Goal: Task Accomplishment & Management: Complete application form

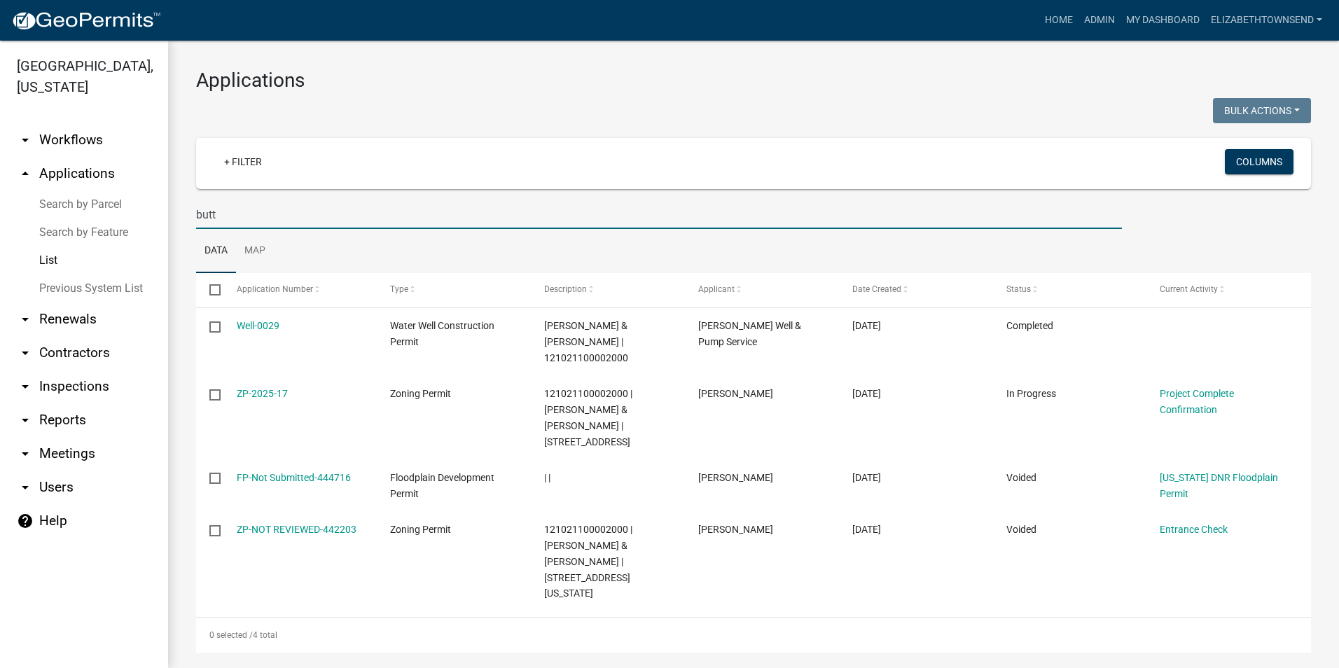
click at [236, 220] on input "butt" at bounding box center [659, 214] width 926 height 29
type input "b"
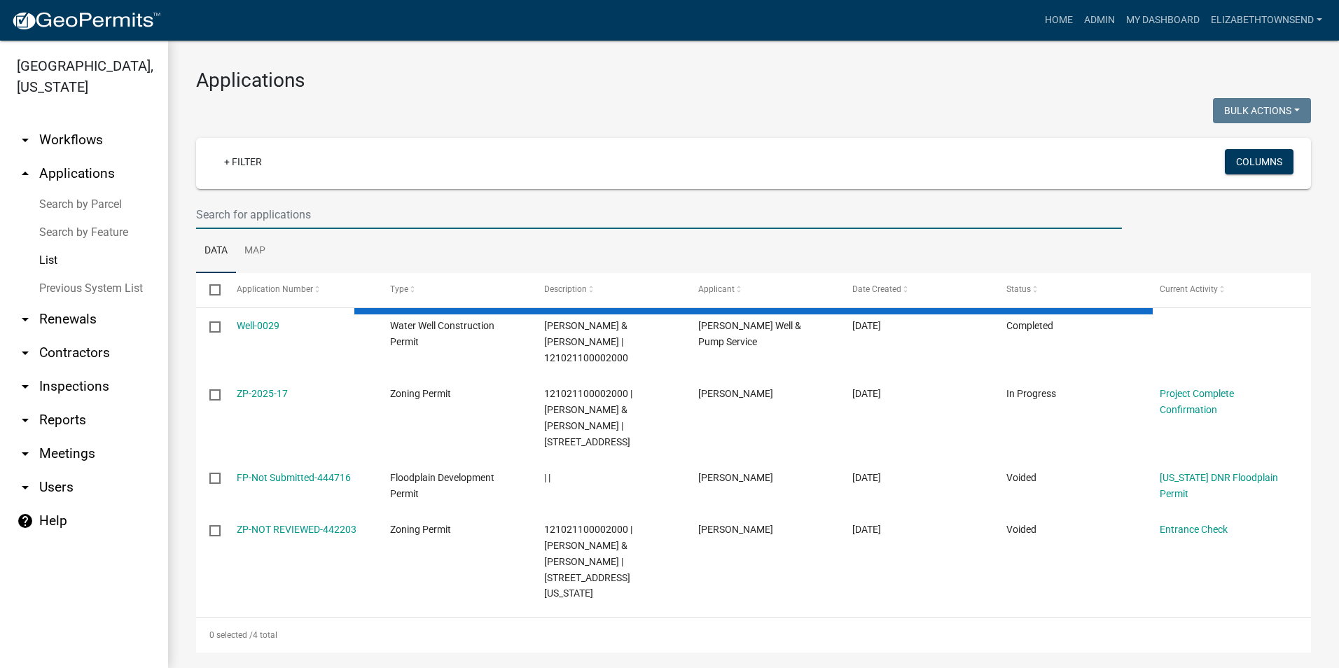
select select "3: 100"
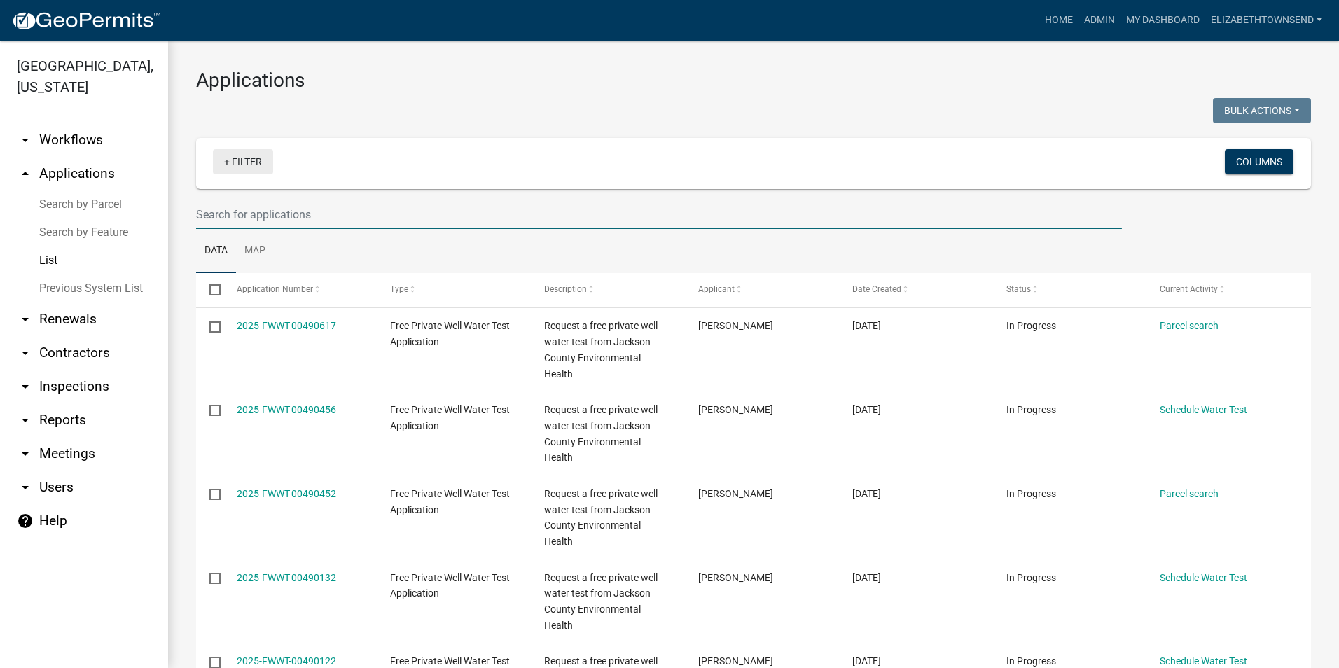
click at [258, 153] on link "+ Filter" at bounding box center [243, 161] width 60 height 25
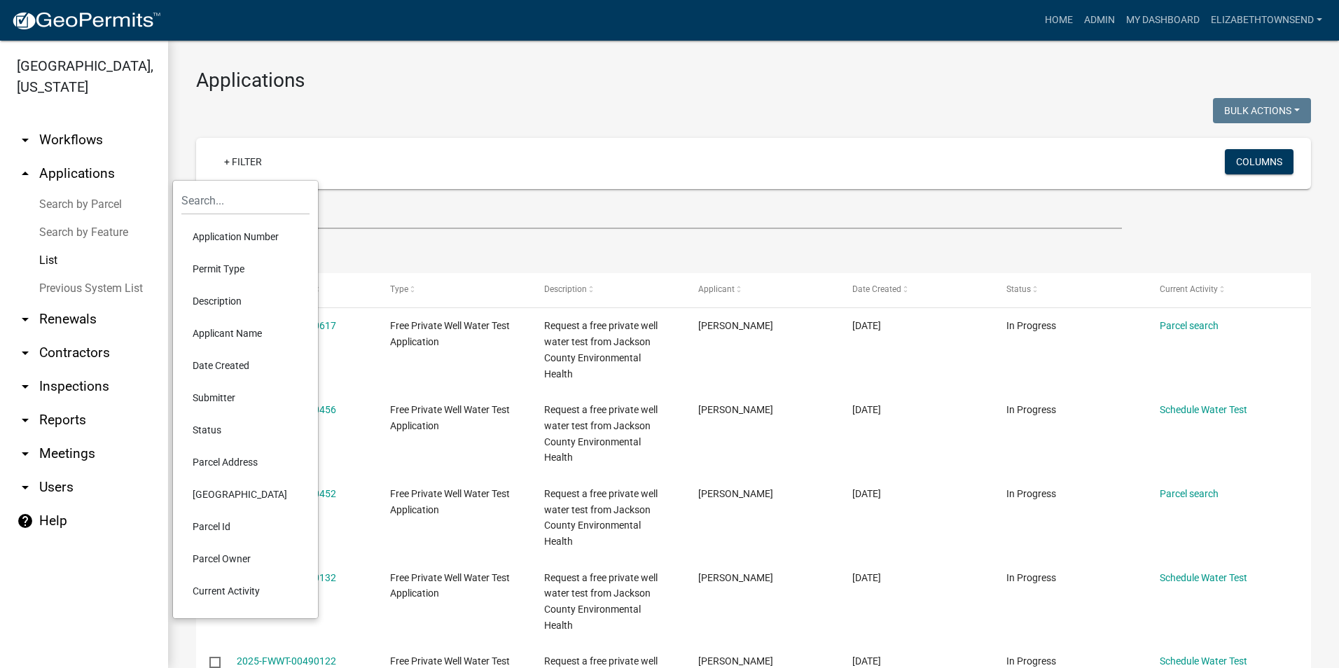
click at [242, 267] on li "Permit Type" at bounding box center [245, 269] width 128 height 32
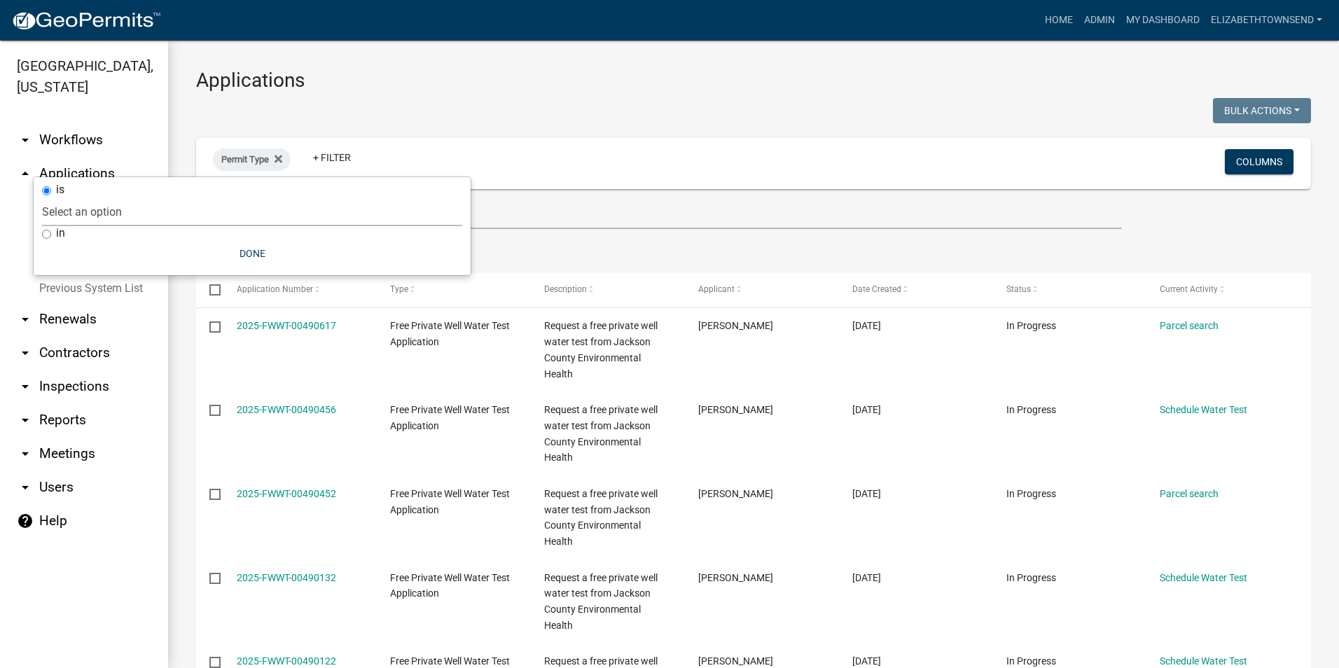
click at [106, 218] on select "Select an option County Historical Records DRAFT - Ag-Exempt Verification DRAFT…" at bounding box center [252, 212] width 420 height 29
select select "8b4afc6d-160d-421b-899b-e318c6853599"
click at [111, 198] on select "Select an option County Historical Records DRAFT - Ag-Exempt Verification DRAFT…" at bounding box center [252, 212] width 420 height 29
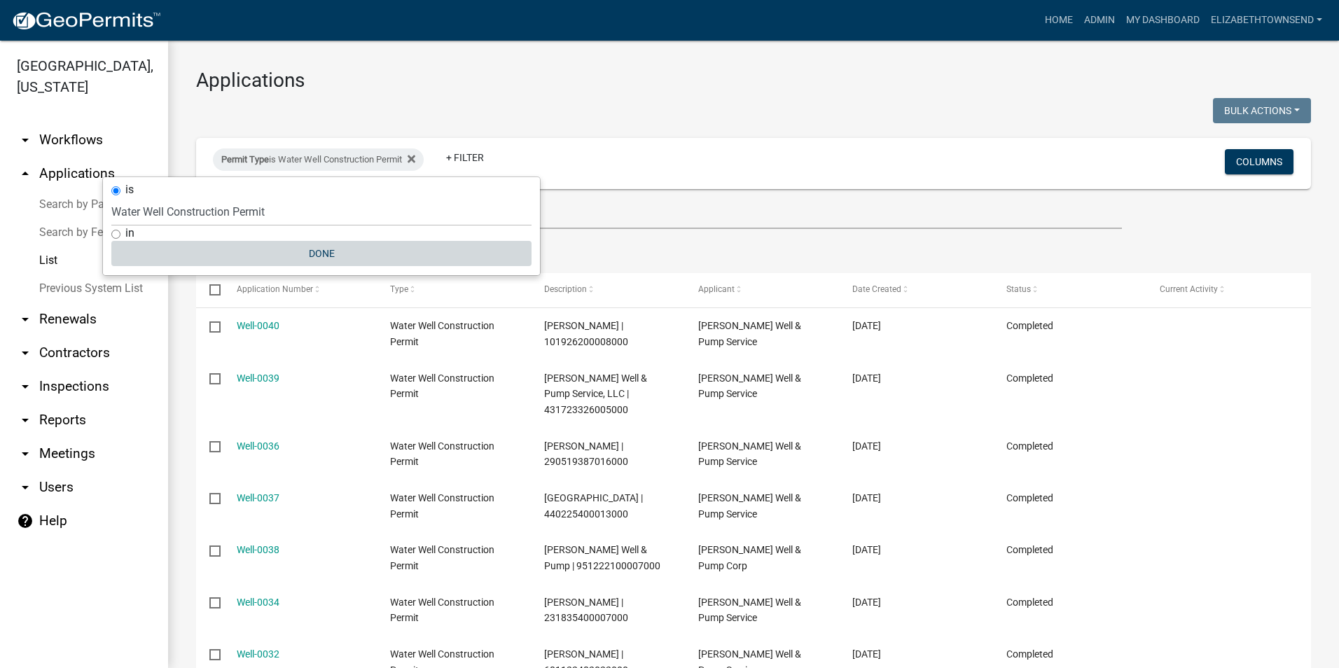
click at [315, 246] on button "Done" at bounding box center [321, 253] width 420 height 25
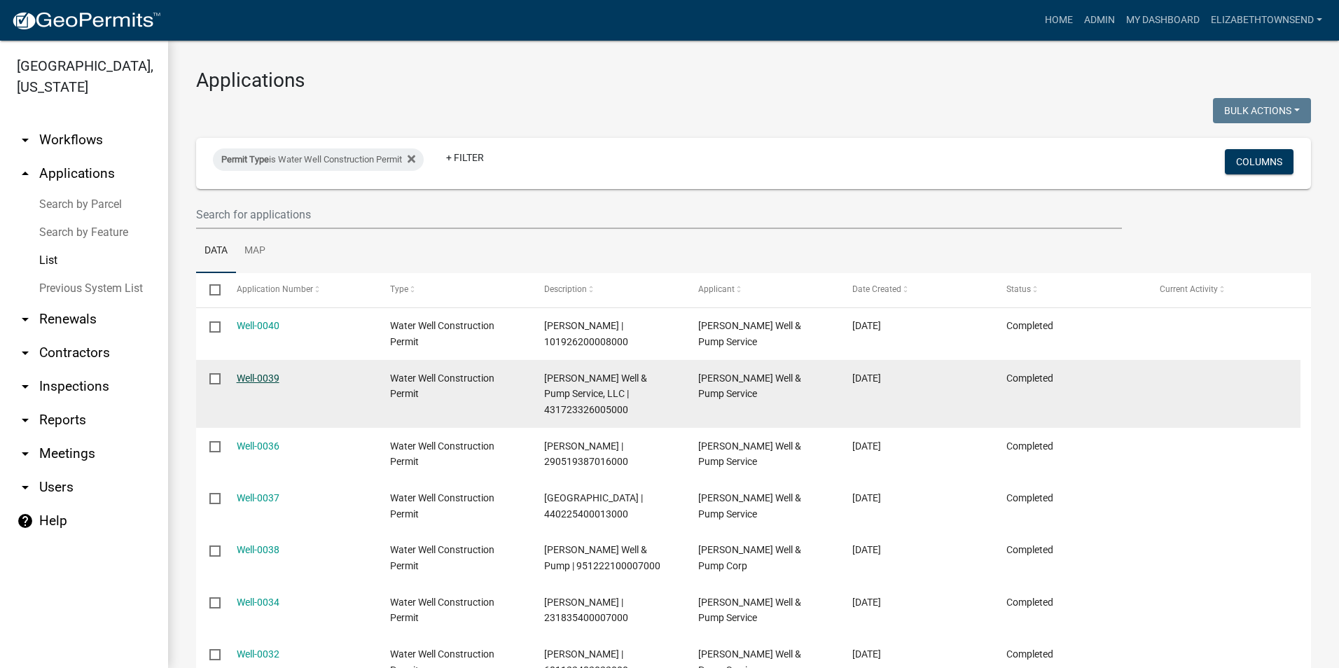
click at [261, 375] on link "Well-0039" at bounding box center [258, 378] width 43 height 11
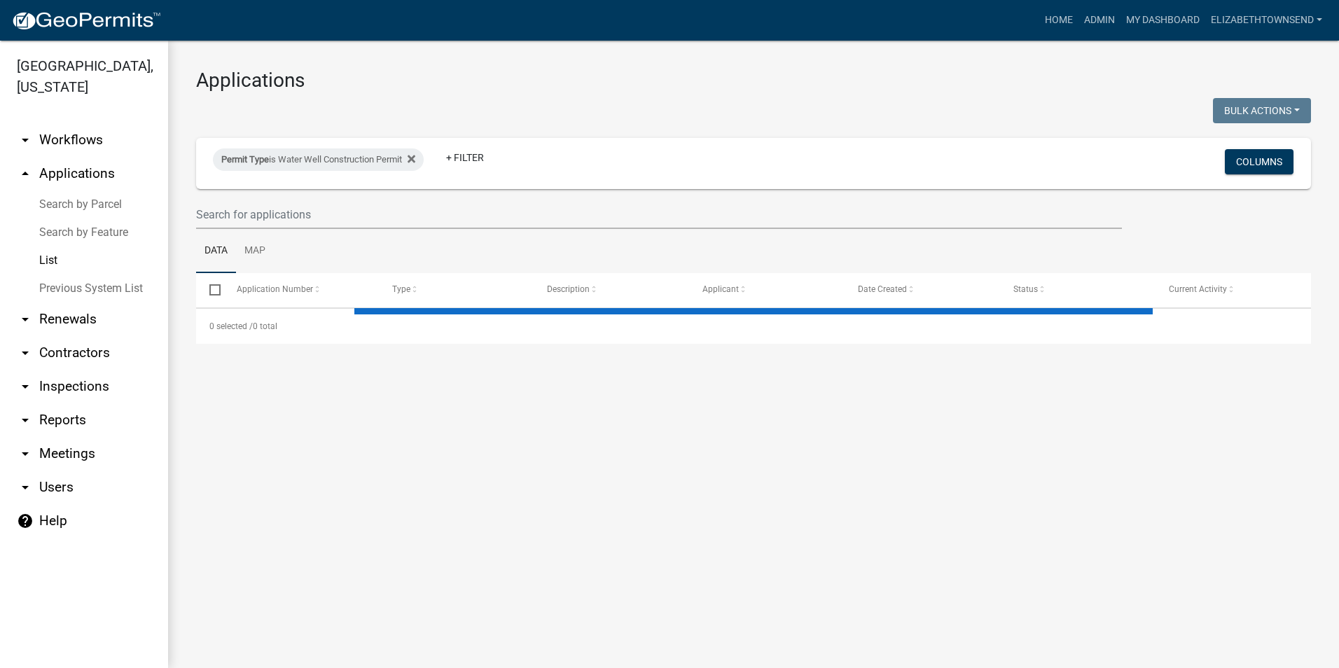
select select "3: 100"
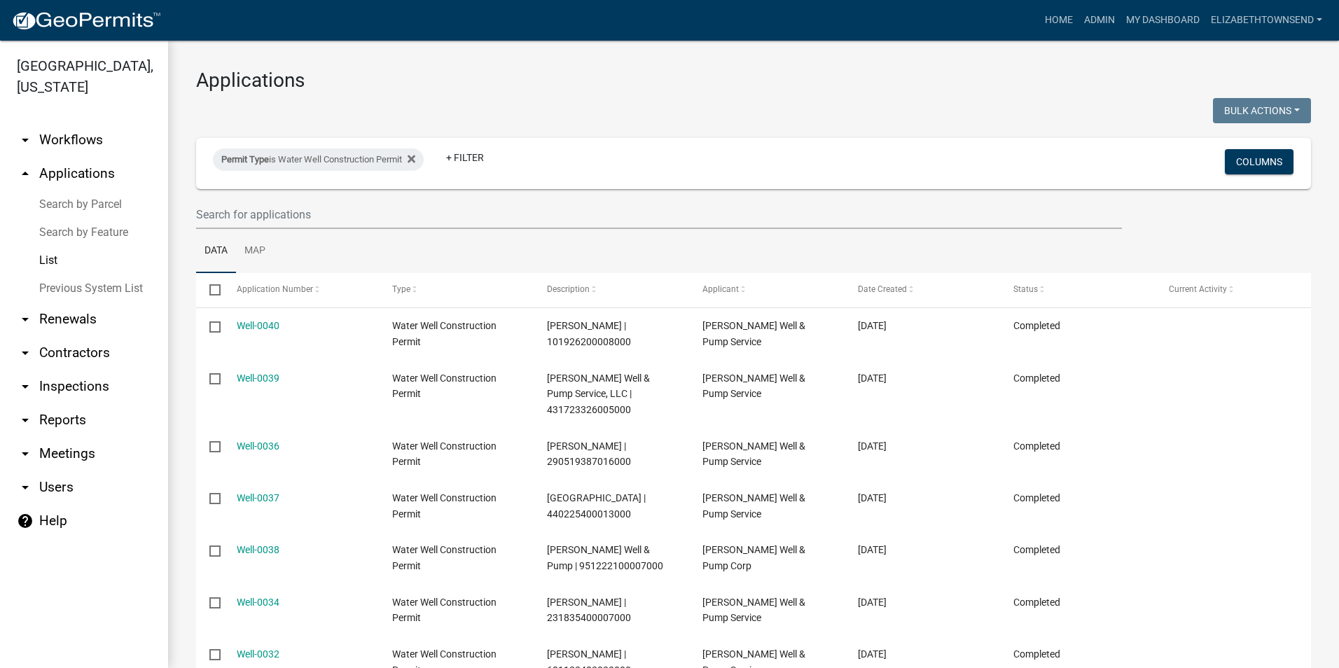
click at [277, 326] on link "Well-0040" at bounding box center [258, 325] width 43 height 11
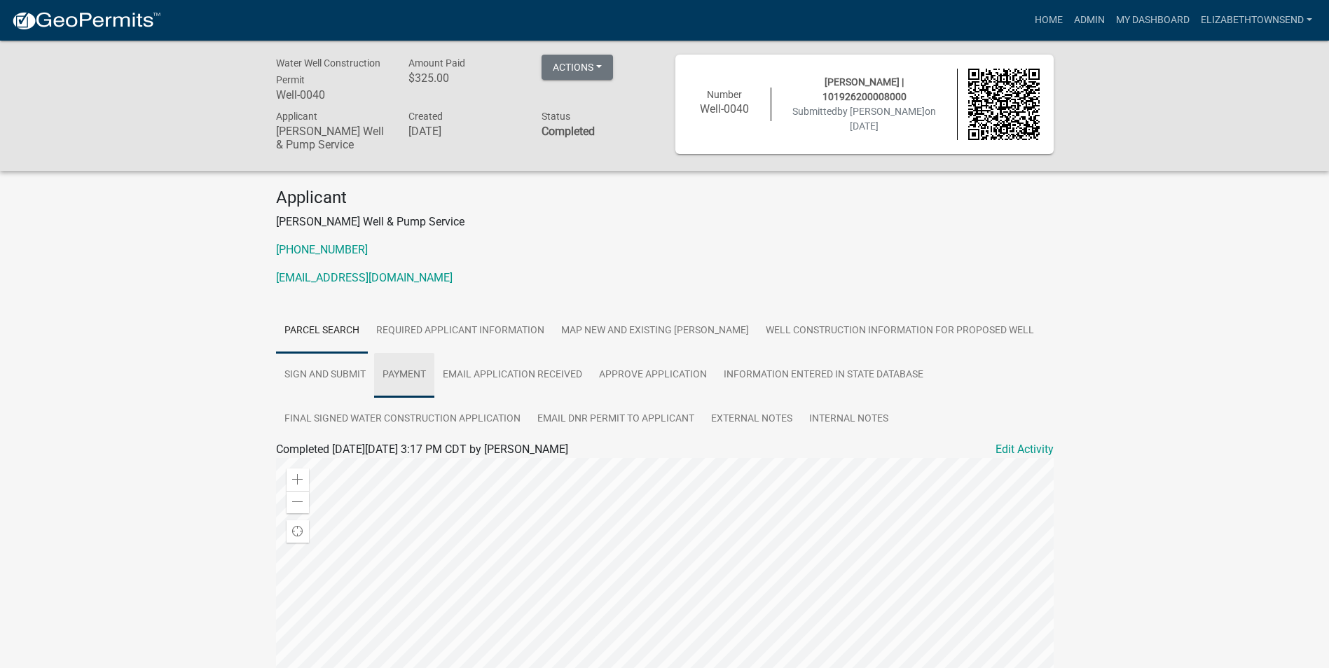
click at [394, 380] on link "Payment" at bounding box center [404, 375] width 60 height 45
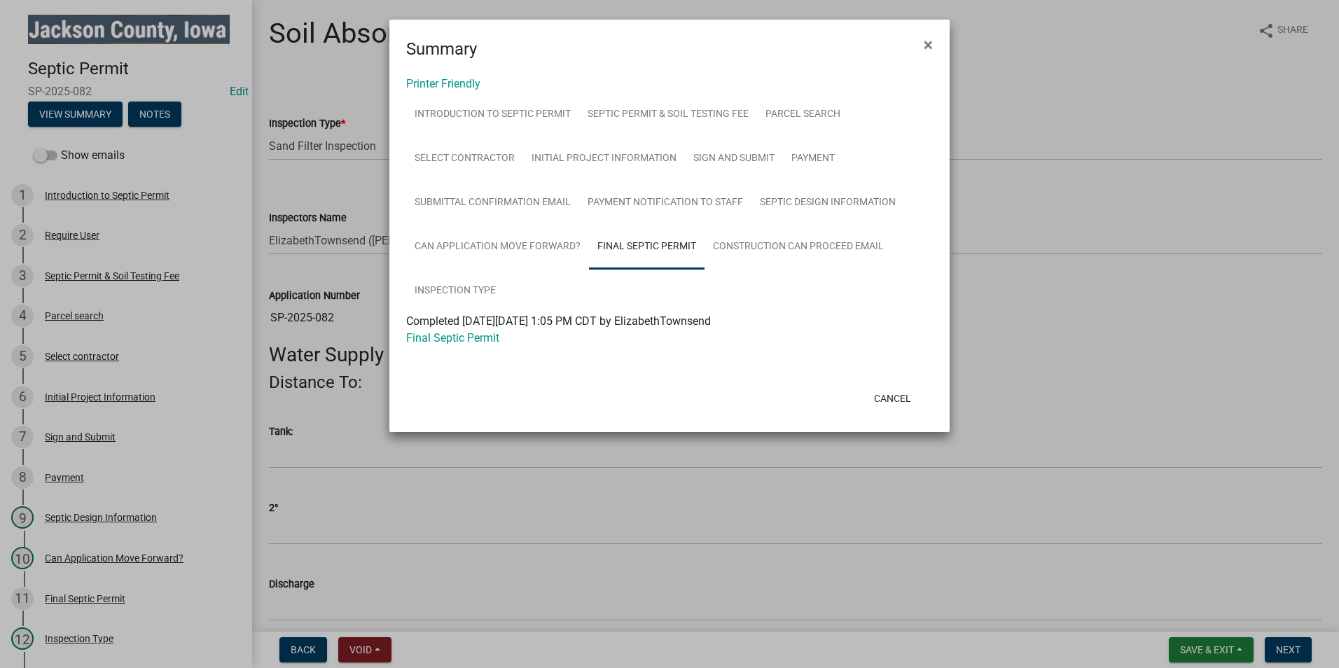
select select "8b01e099-4a24-4825-befa-1c944ae133b5"
select select "a3873a1b-6e26-41c8-b1e9-189df5d0ae8c"
drag, startPoint x: 894, startPoint y: 401, endPoint x: 909, endPoint y: 401, distance: 15.4
click at [894, 401] on button "Cancel" at bounding box center [893, 398] width 60 height 25
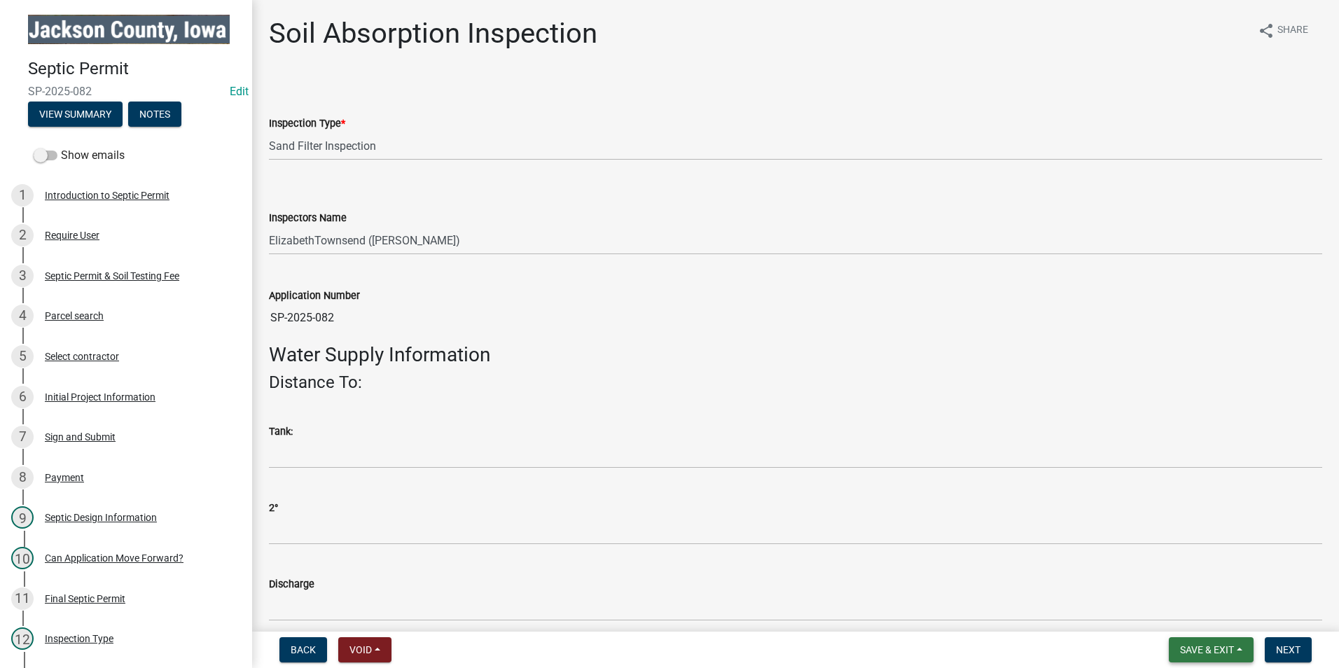
click at [1201, 651] on span "Save & Exit" at bounding box center [1207, 649] width 54 height 11
click at [1191, 612] on button "Save & Exit" at bounding box center [1198, 614] width 112 height 34
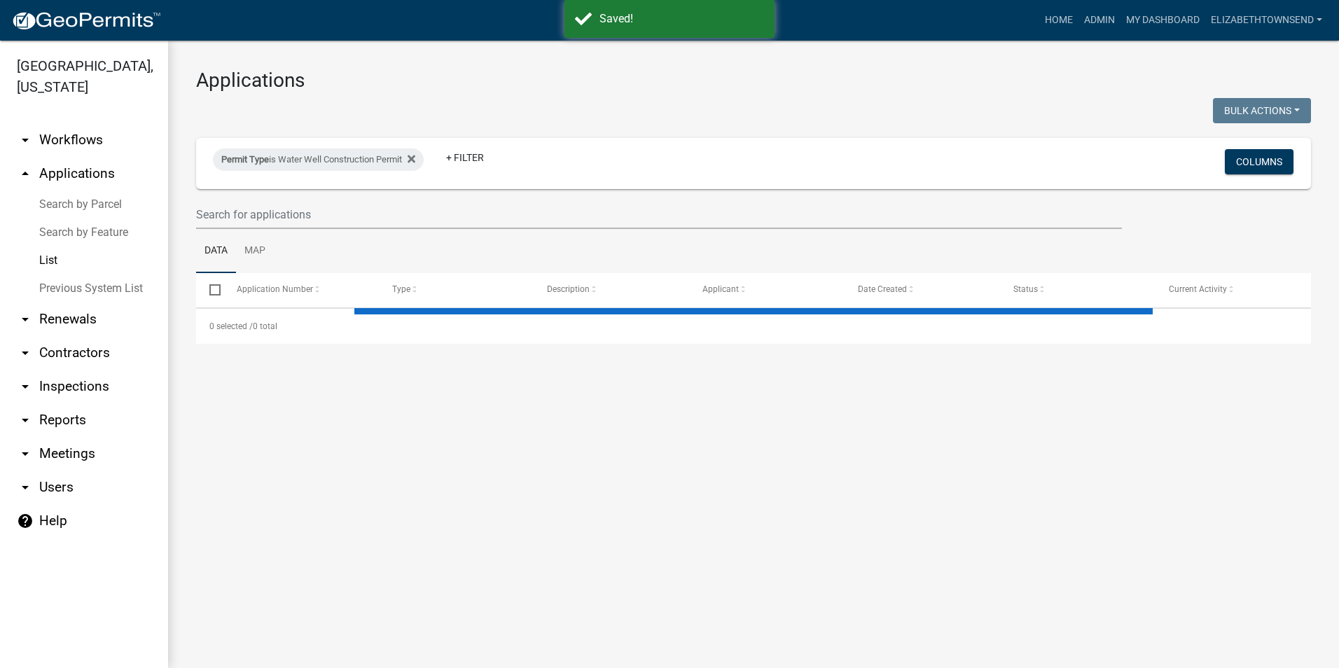
select select "3: 100"
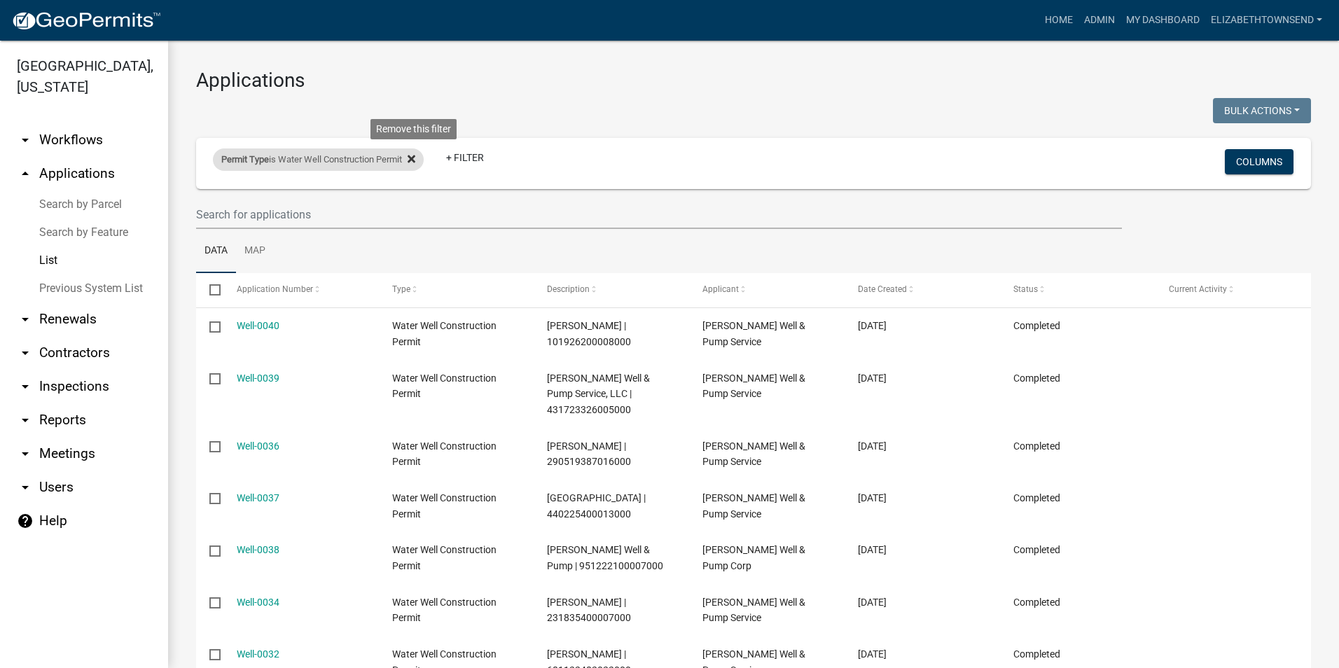
click at [415, 158] on icon at bounding box center [412, 158] width 8 height 11
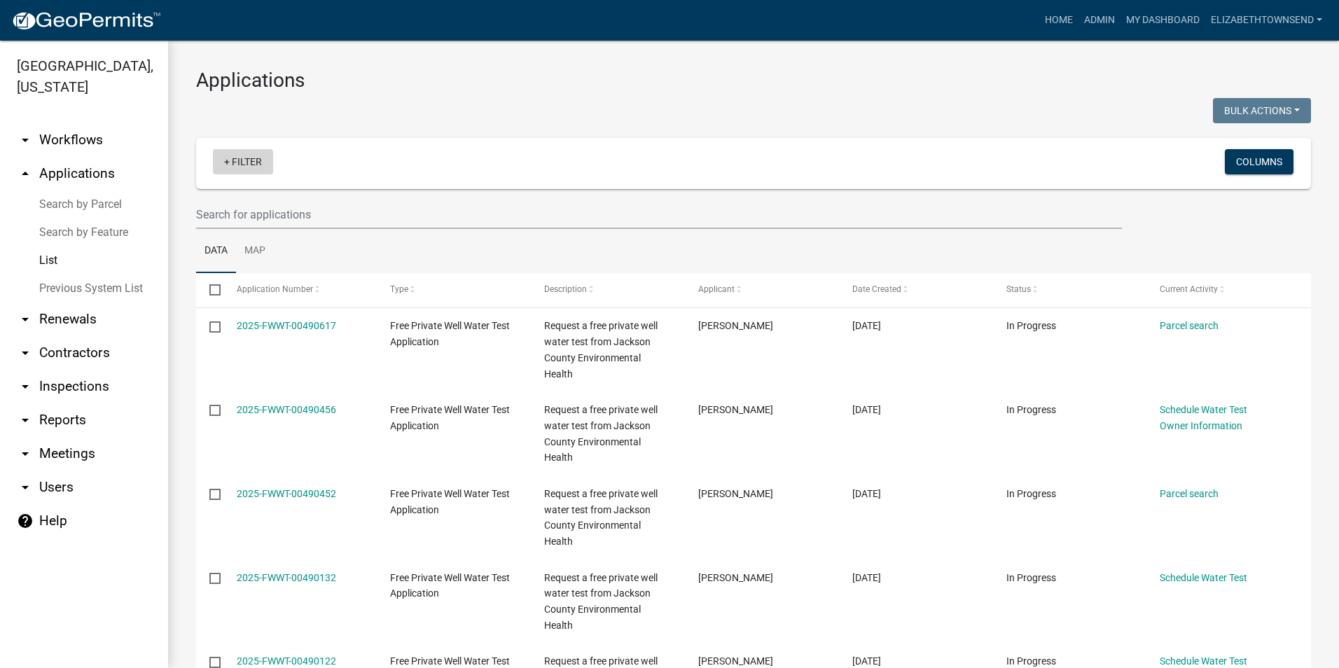
click at [240, 167] on link "+ Filter" at bounding box center [243, 161] width 60 height 25
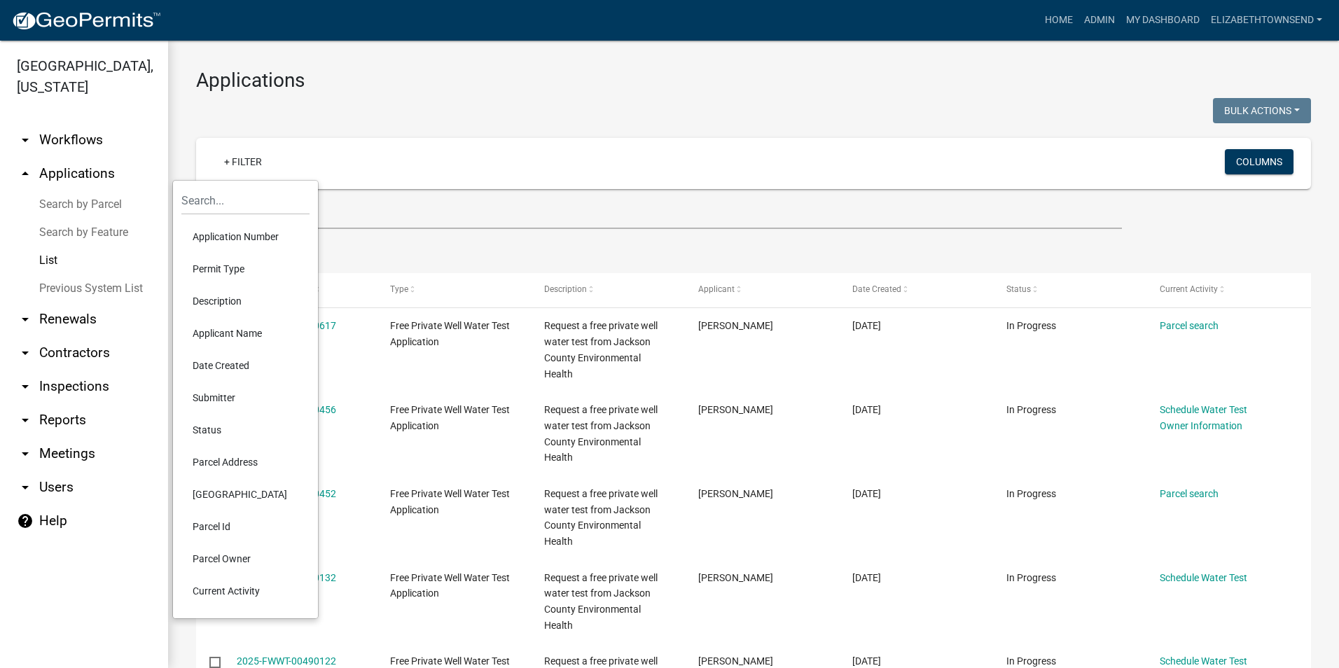
click at [202, 264] on li "Permit Type" at bounding box center [245, 269] width 128 height 32
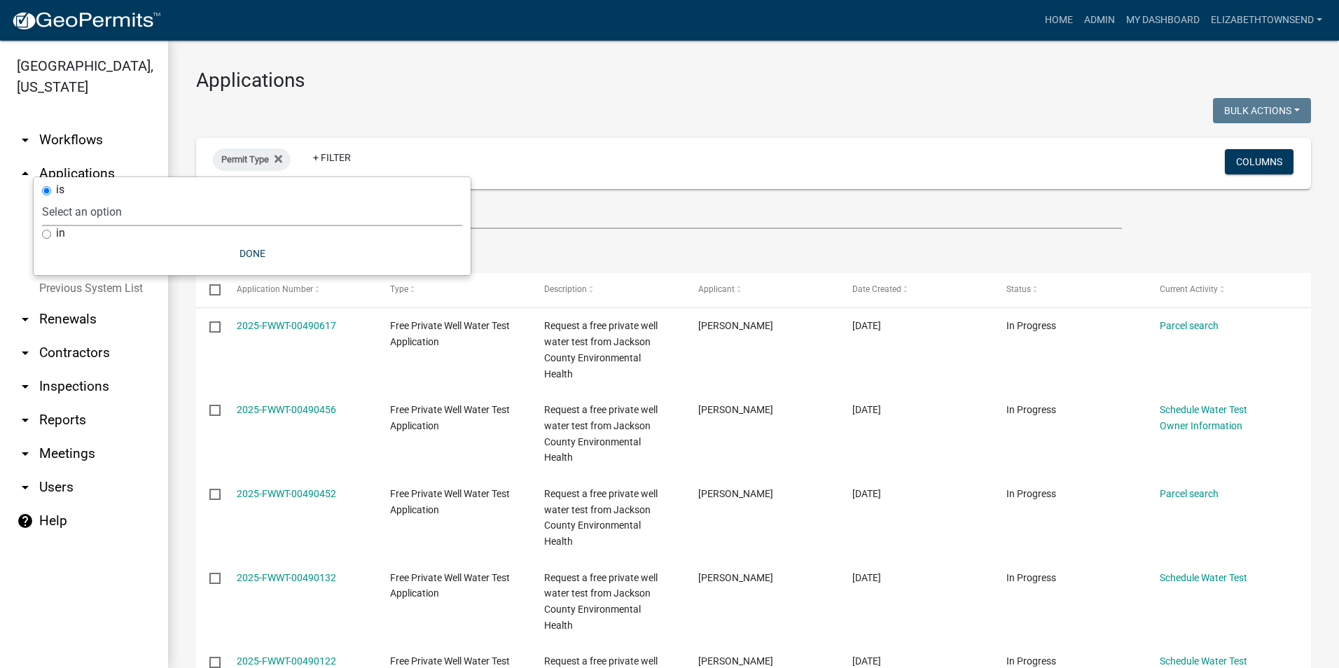
click at [157, 217] on select "Select an option County Historical Records DRAFT - Ag-Exempt Verification DRAFT…" at bounding box center [252, 212] width 420 height 29
select select "00c8d5c9-54c6-4a9d-979b-504790a05259"
click at [75, 198] on select "Select an option County Historical Records DRAFT - Ag-Exempt Verification DRAFT…" at bounding box center [252, 212] width 420 height 29
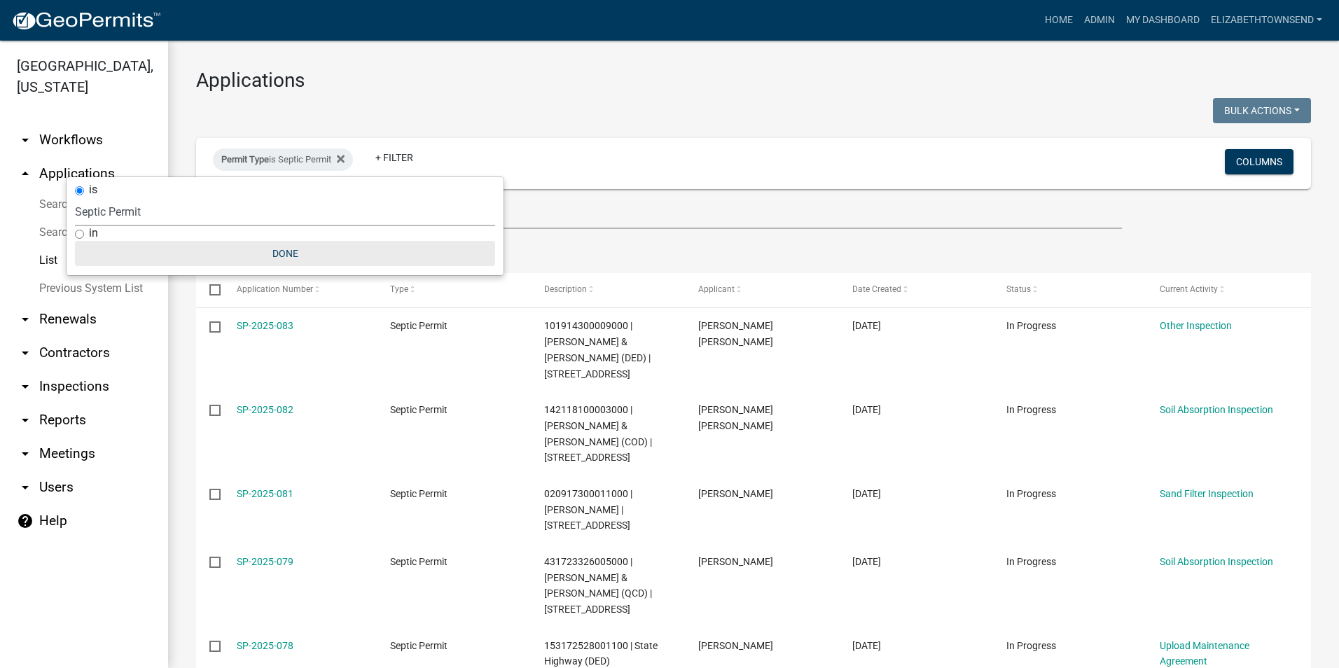
click at [298, 251] on button "Done" at bounding box center [285, 253] width 420 height 25
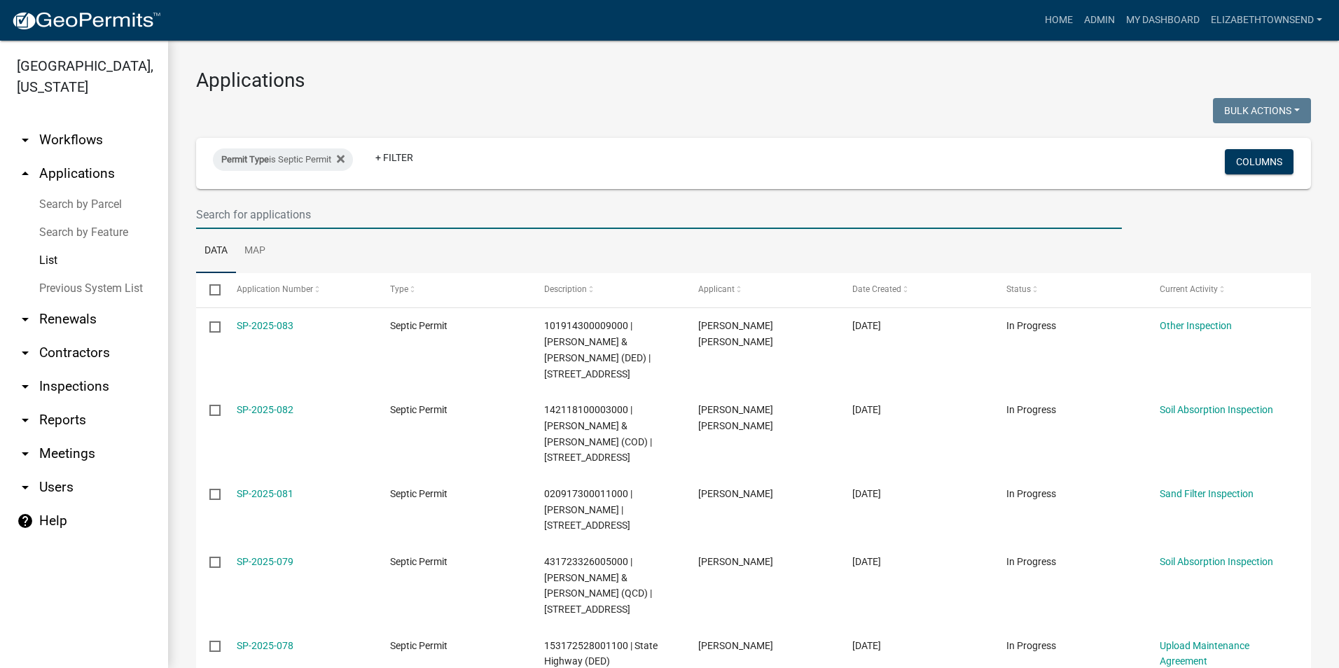
click at [317, 224] on input "text" at bounding box center [659, 214] width 926 height 29
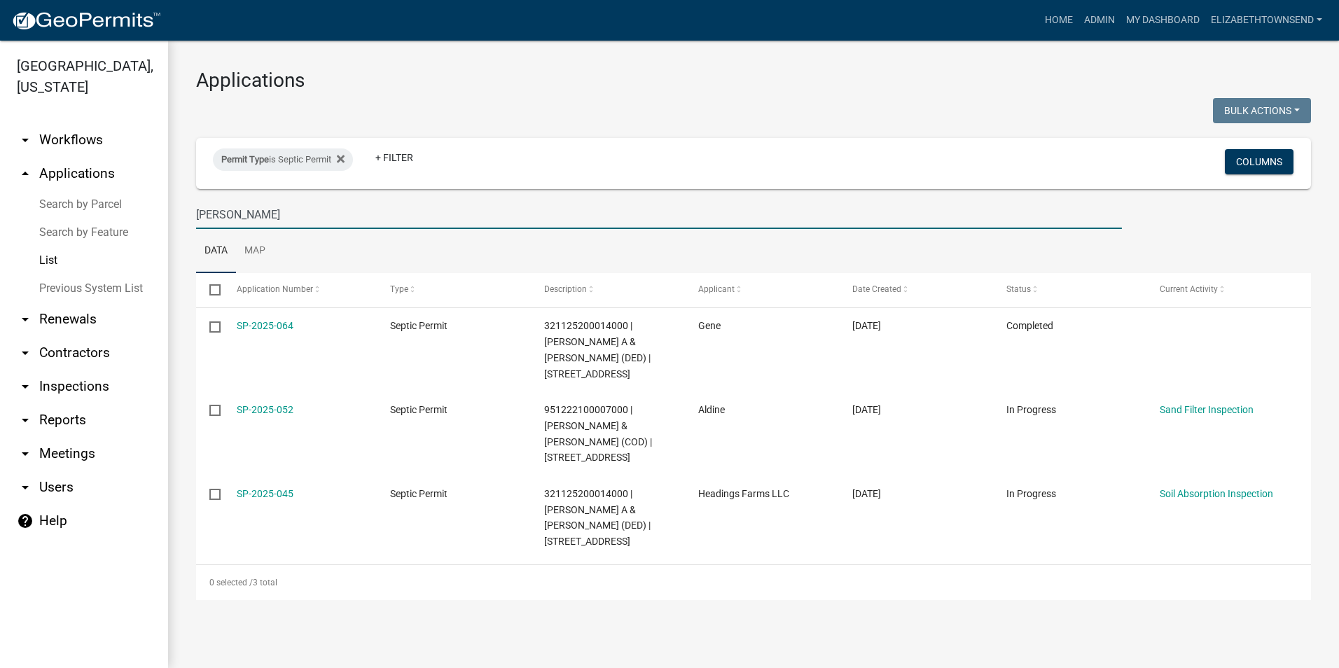
type input "[PERSON_NAME]"
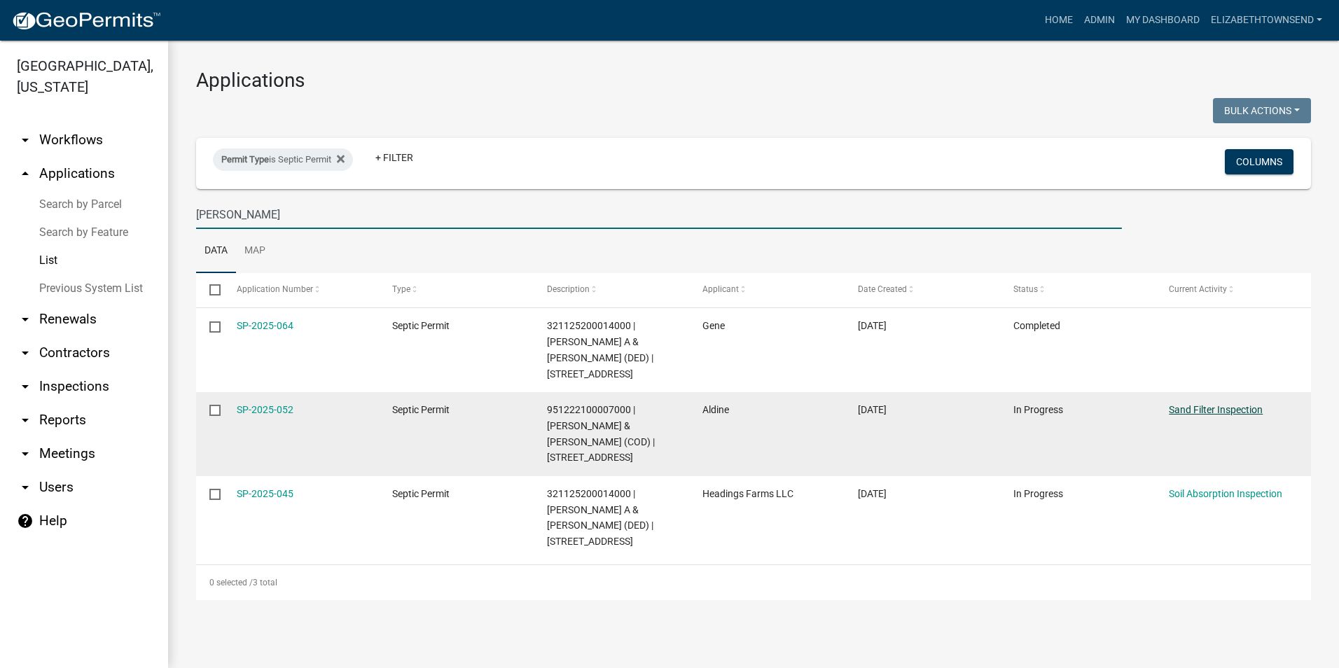
click at [1236, 404] on link "Sand Filter Inspection" at bounding box center [1216, 409] width 94 height 11
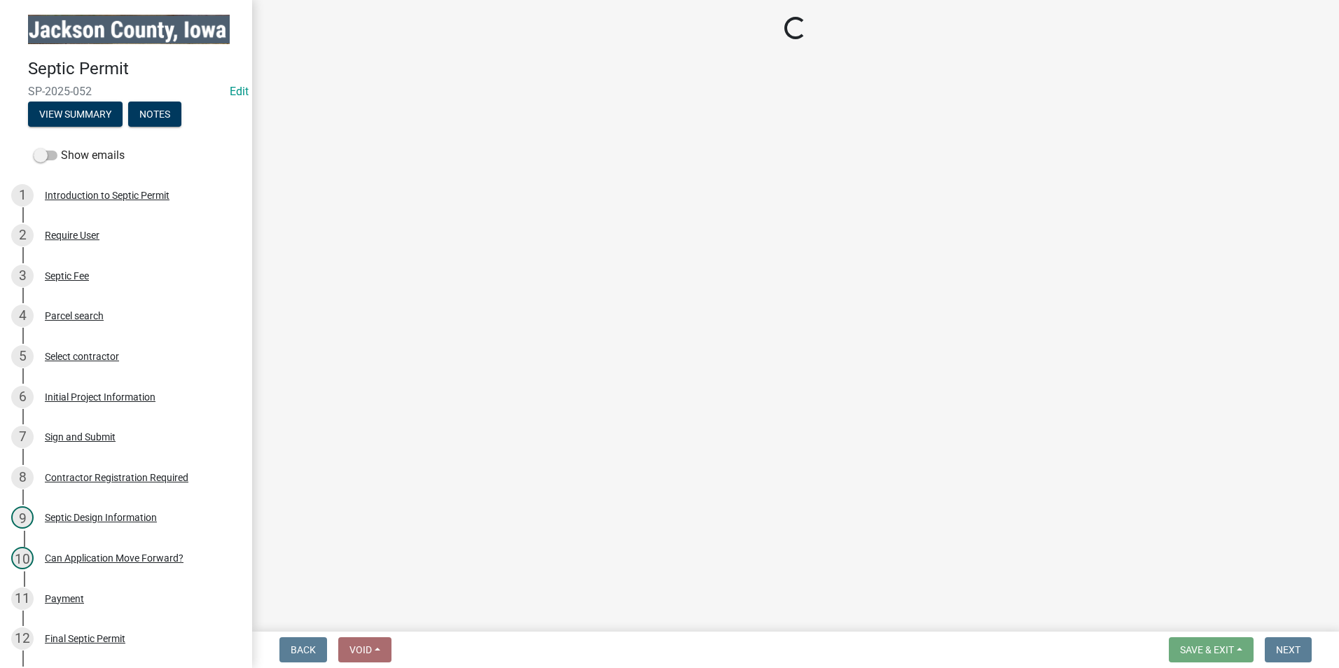
select select "8b01e099-4a24-4825-befa-1c944ae133b5"
select select "a3873a1b-6e26-41c8-b1e9-189df5d0ae8c"
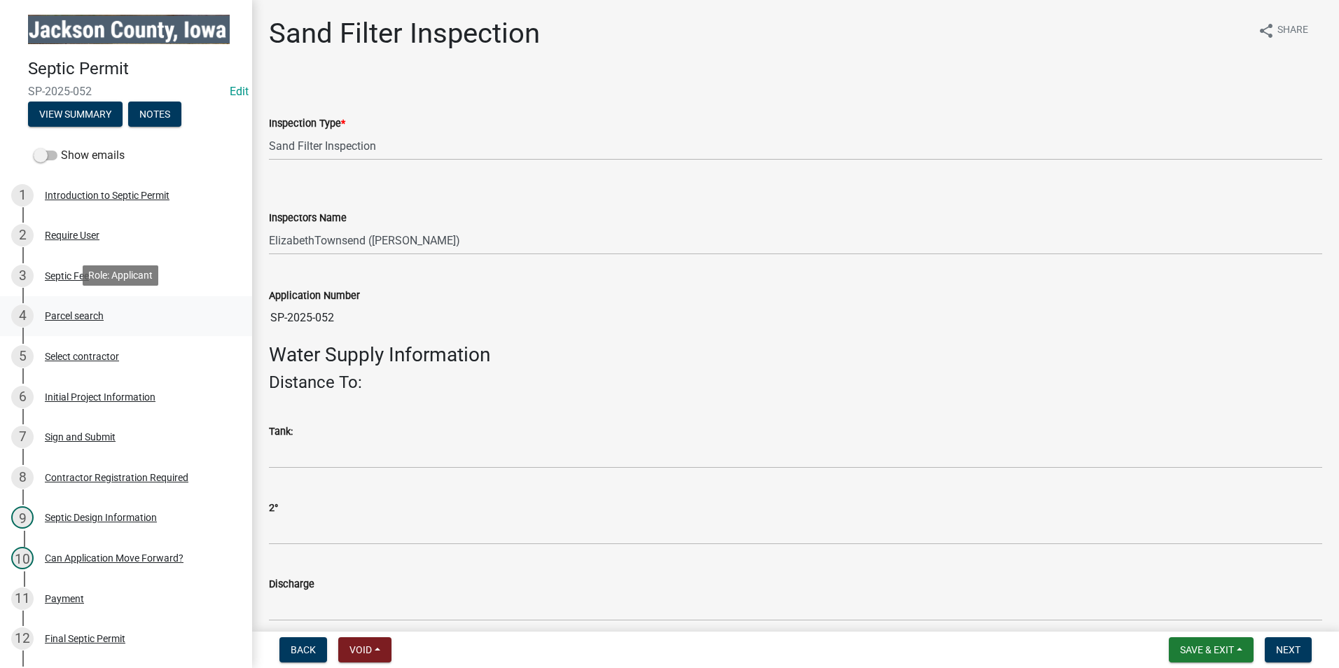
click at [95, 317] on div "Parcel search" at bounding box center [74, 316] width 59 height 10
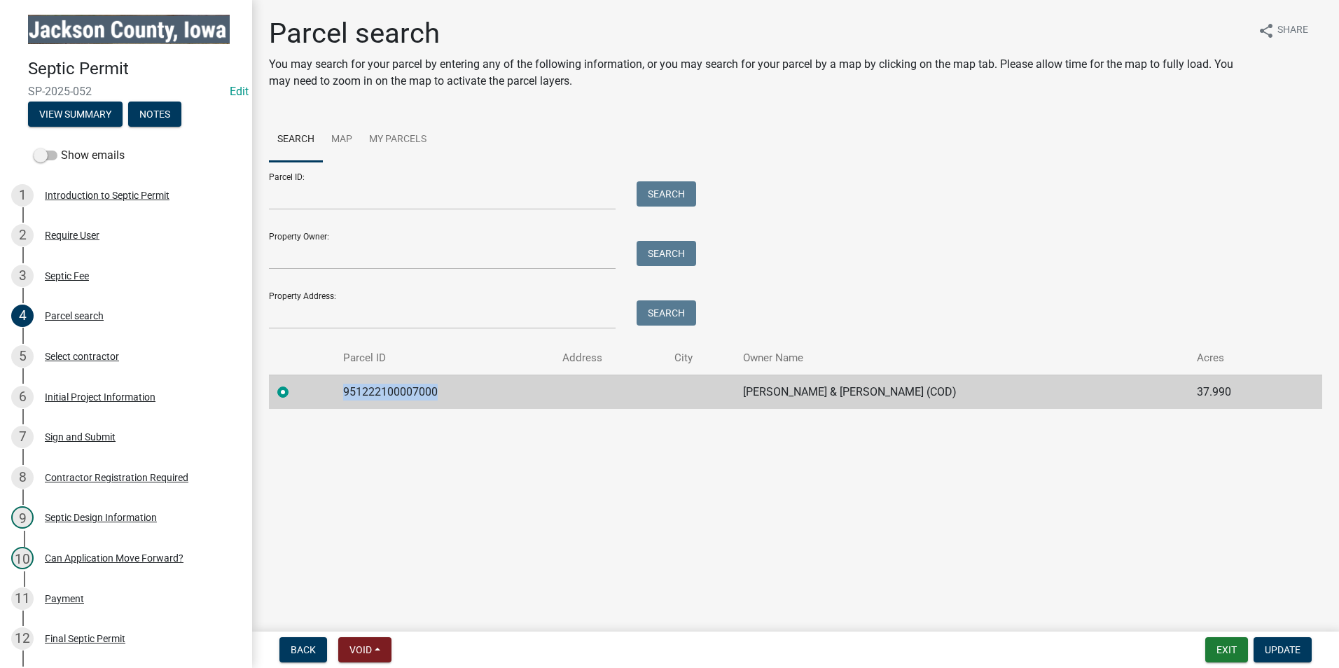
drag, startPoint x: 455, startPoint y: 396, endPoint x: 342, endPoint y: 385, distance: 114.1
click at [342, 385] on td "951222100007000" at bounding box center [444, 392] width 219 height 34
drag, startPoint x: 342, startPoint y: 385, endPoint x: 378, endPoint y: 389, distance: 36.8
copy td "951222100007000"
click at [106, 516] on div "Septic Design Information" at bounding box center [101, 518] width 112 height 10
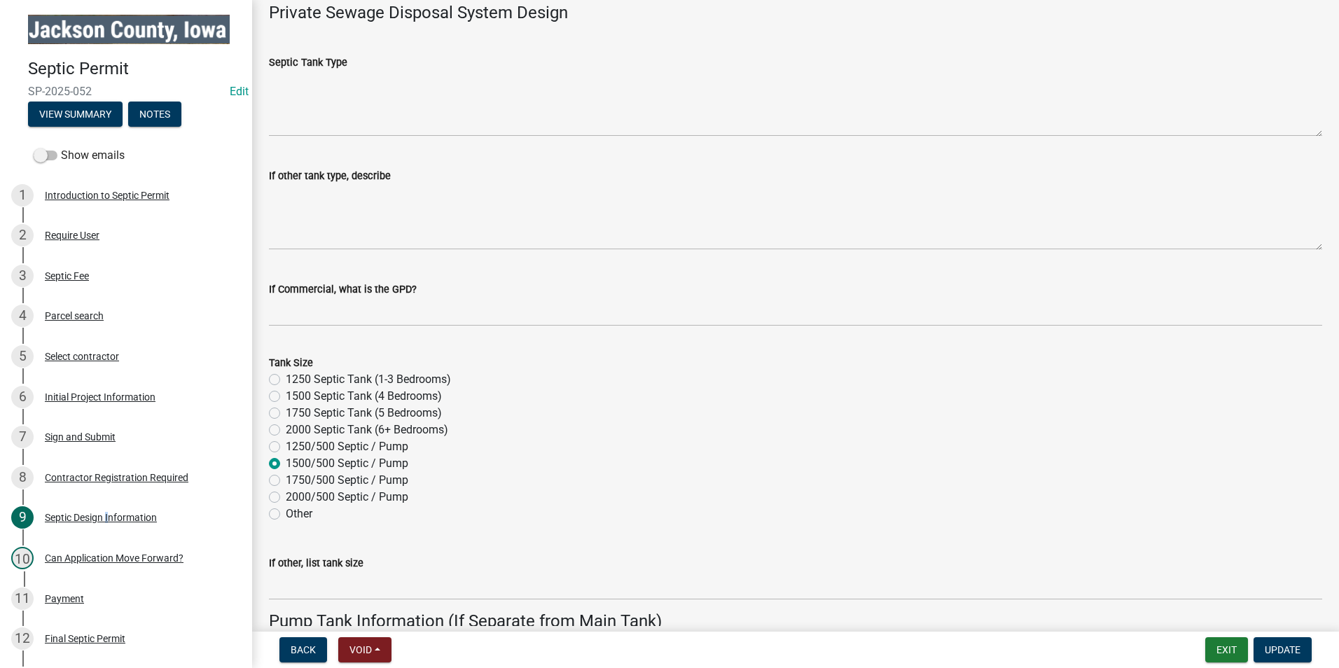
scroll to position [560, 0]
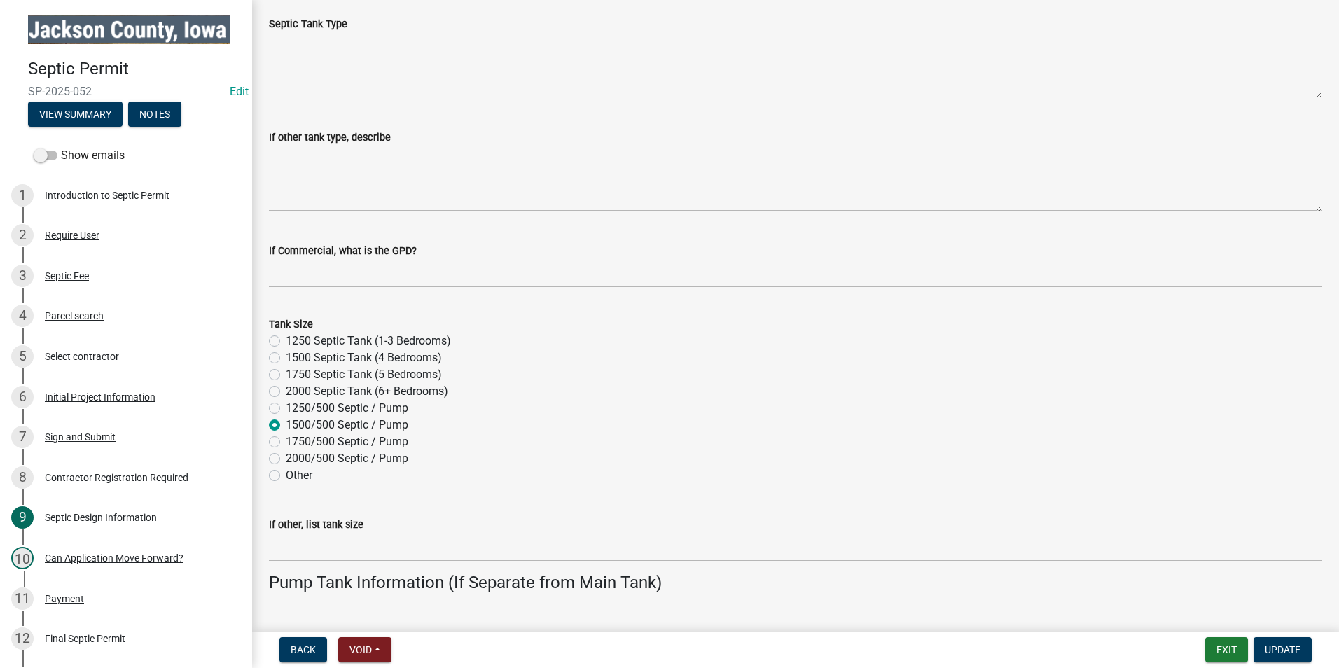
click at [101, 394] on div "Initial Project Information" at bounding box center [100, 397] width 111 height 10
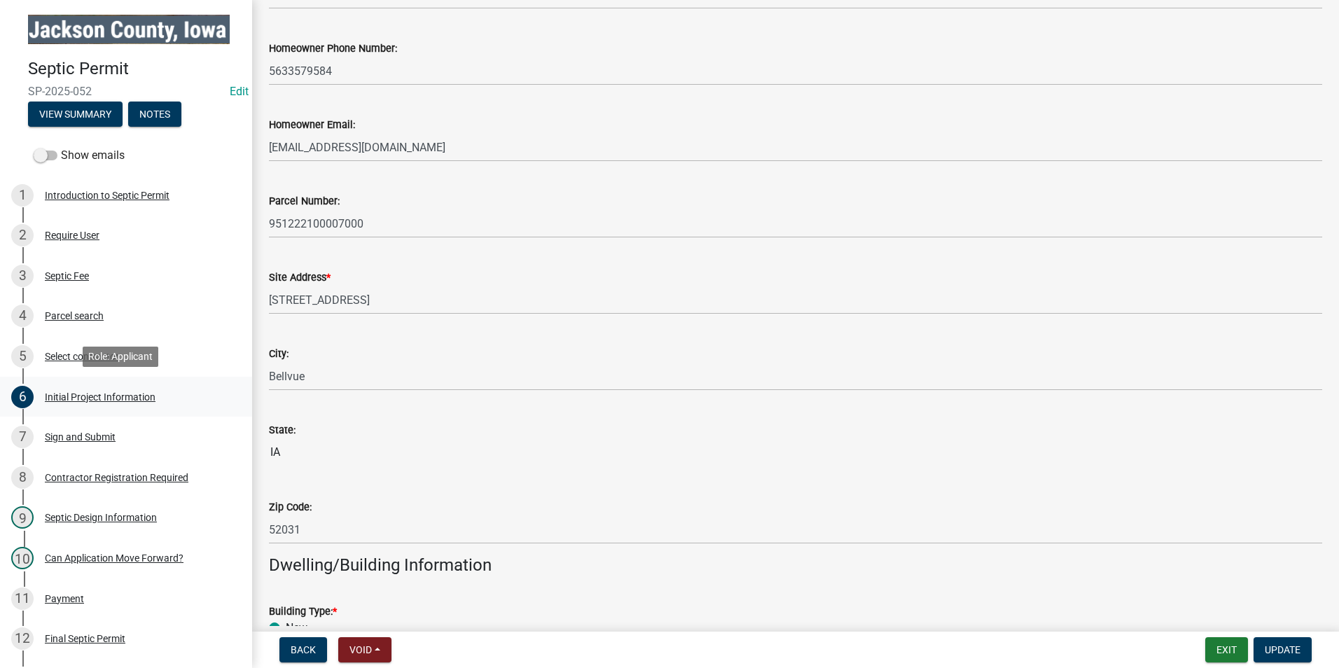
click at [93, 394] on div "Initial Project Information" at bounding box center [100, 397] width 111 height 10
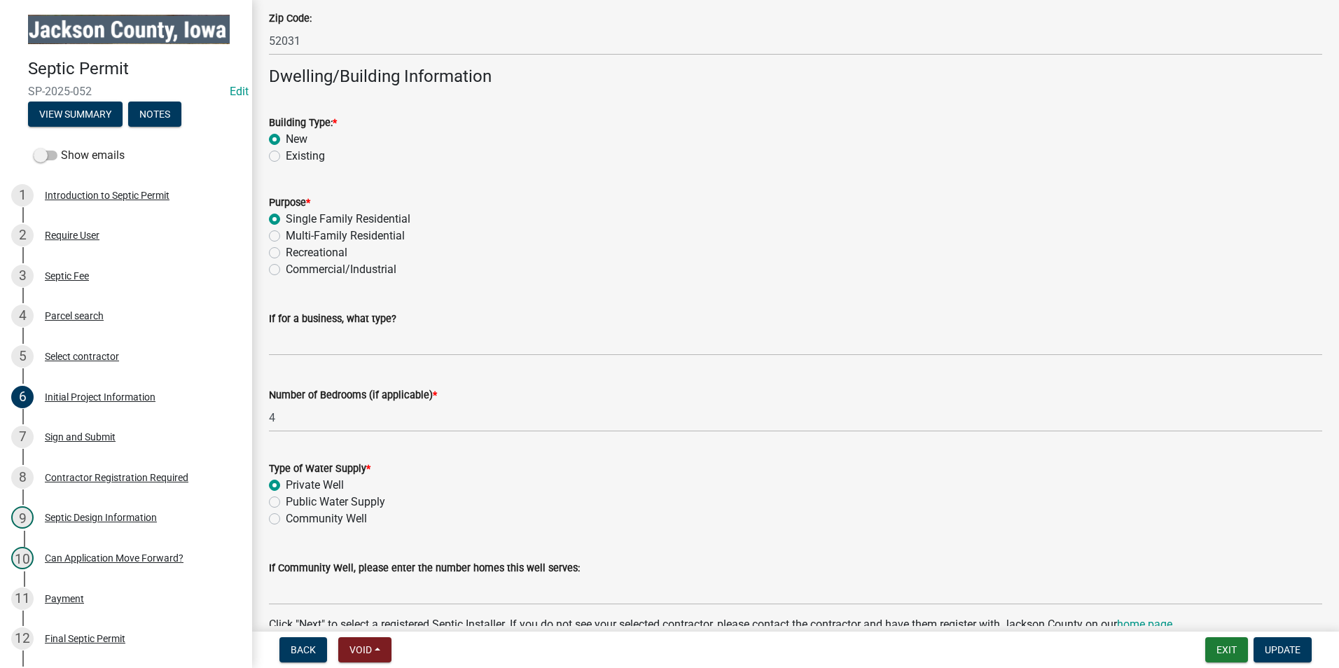
scroll to position [1051, 0]
click at [118, 520] on div "Septic Design Information" at bounding box center [101, 518] width 112 height 10
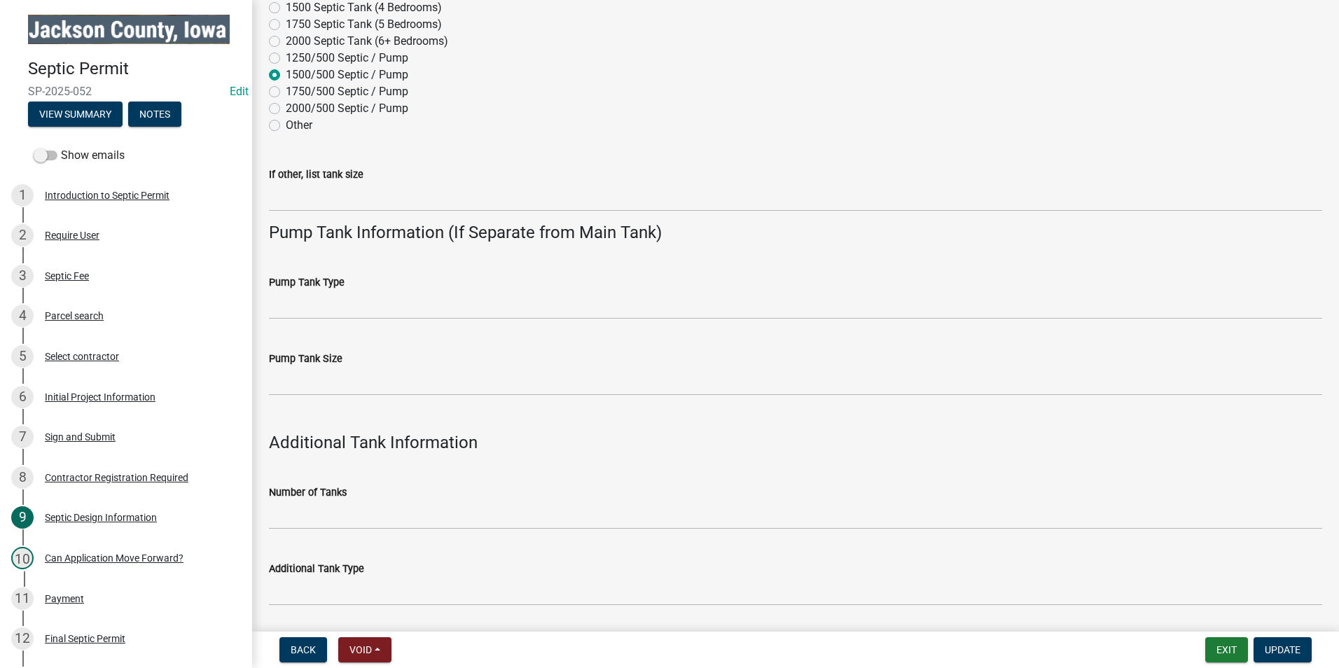
scroll to position [771, 0]
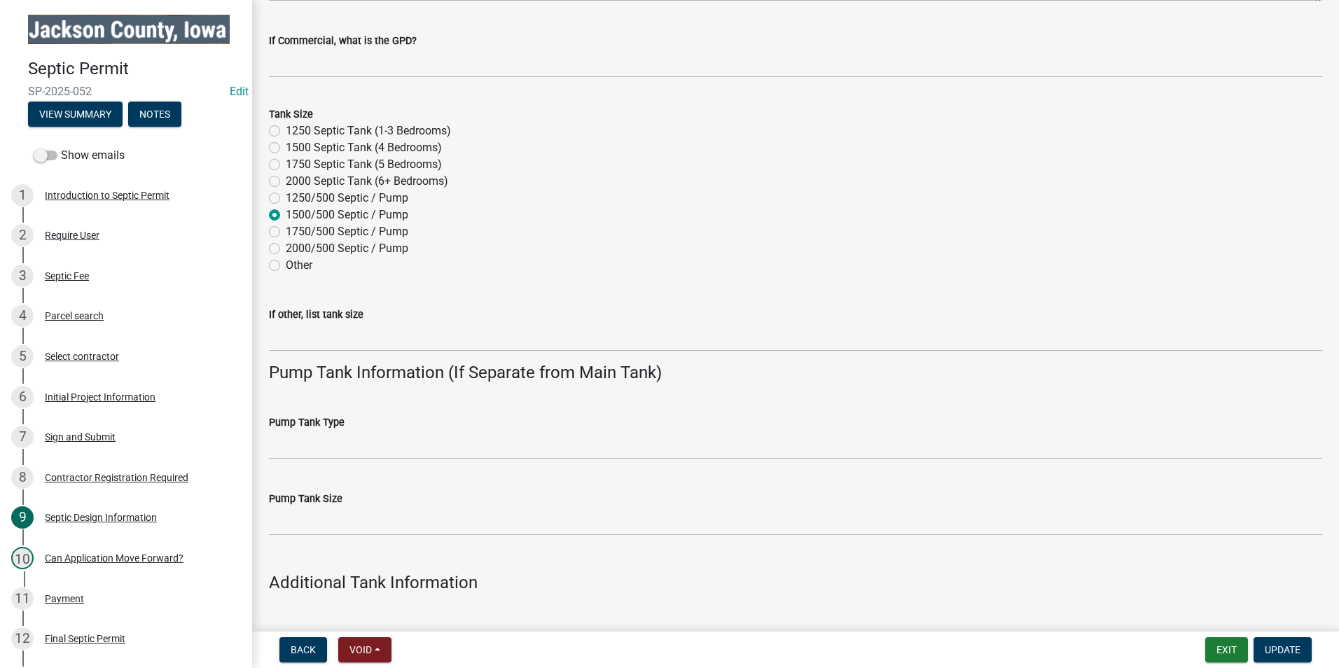
click at [286, 145] on label "1500 Septic Tank (4 Bedrooms)" at bounding box center [364, 147] width 156 height 17
click at [286, 145] on input "1500 Septic Tank (4 Bedrooms)" at bounding box center [290, 143] width 9 height 9
radio input "true"
click at [286, 214] on label "1500/500 Septic / Pump" at bounding box center [347, 215] width 123 height 17
click at [286, 214] on input "1500/500 Septic / Pump" at bounding box center [290, 211] width 9 height 9
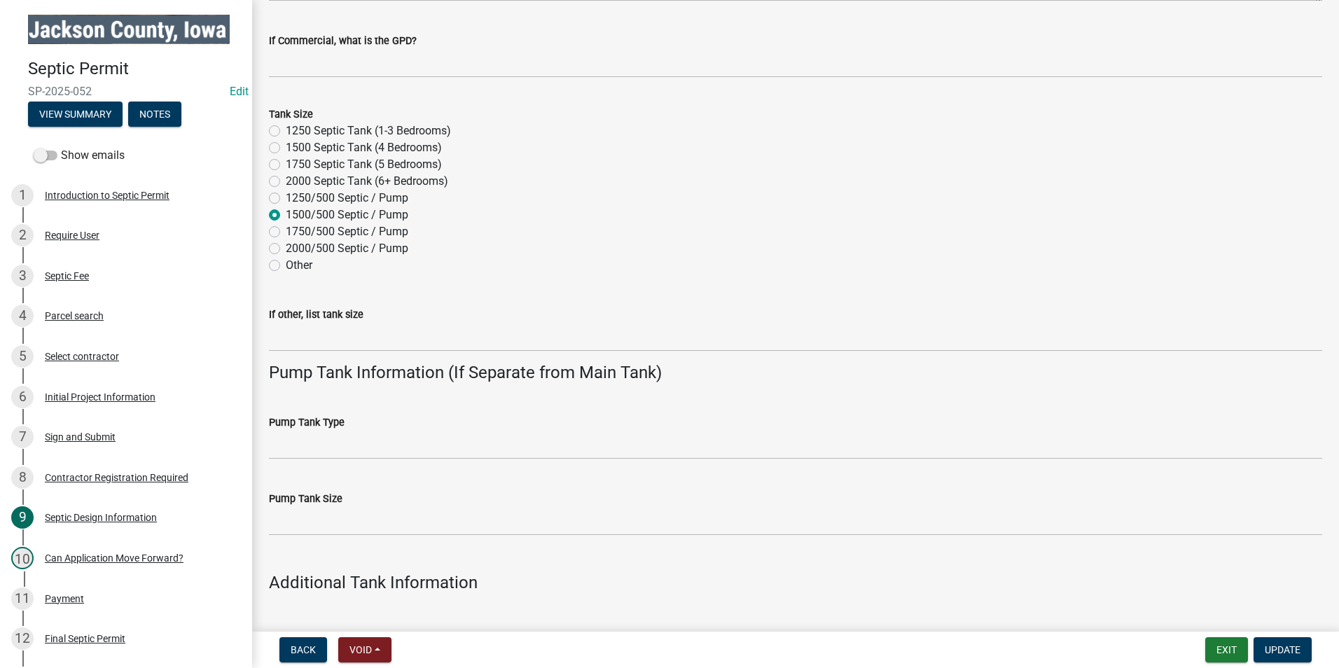
radio input "true"
click at [286, 228] on label "1750/500 Septic / Pump" at bounding box center [347, 231] width 123 height 17
click at [286, 228] on input "1750/500 Septic / Pump" at bounding box center [290, 227] width 9 height 9
radio input "true"
click at [286, 212] on label "1500/500 Septic / Pump" at bounding box center [347, 215] width 123 height 17
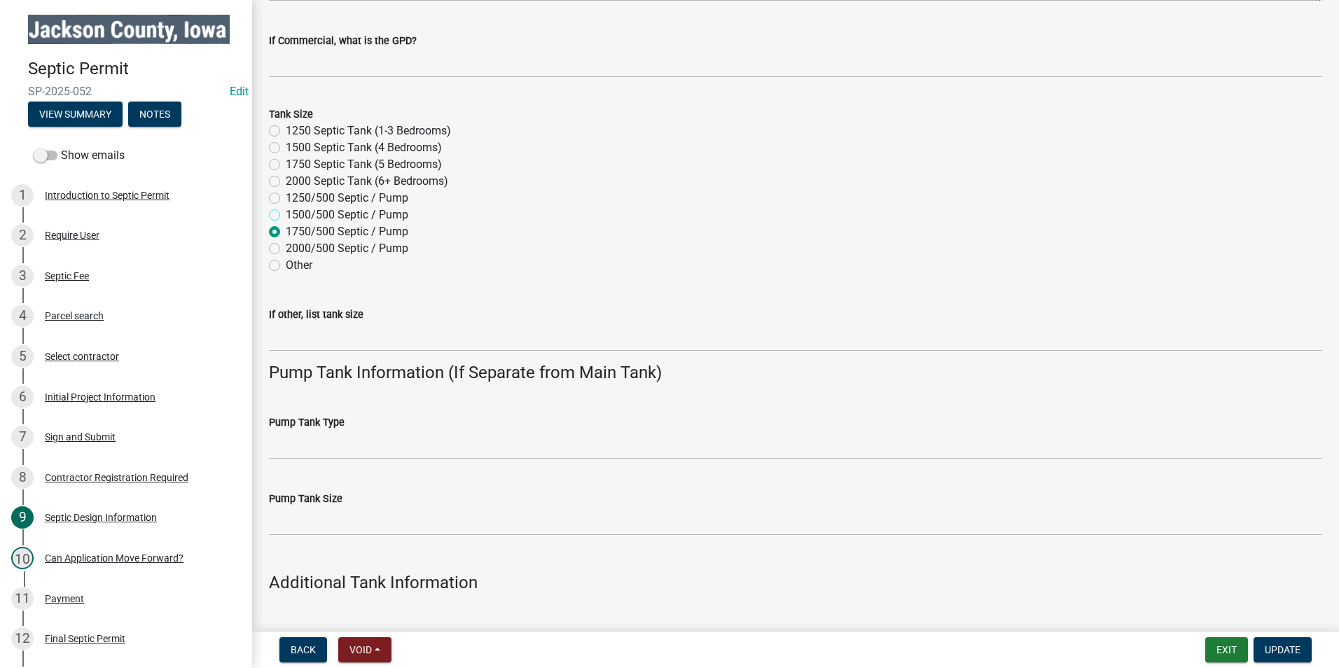
click at [286, 212] on input "1500/500 Septic / Pump" at bounding box center [290, 211] width 9 height 9
radio input "true"
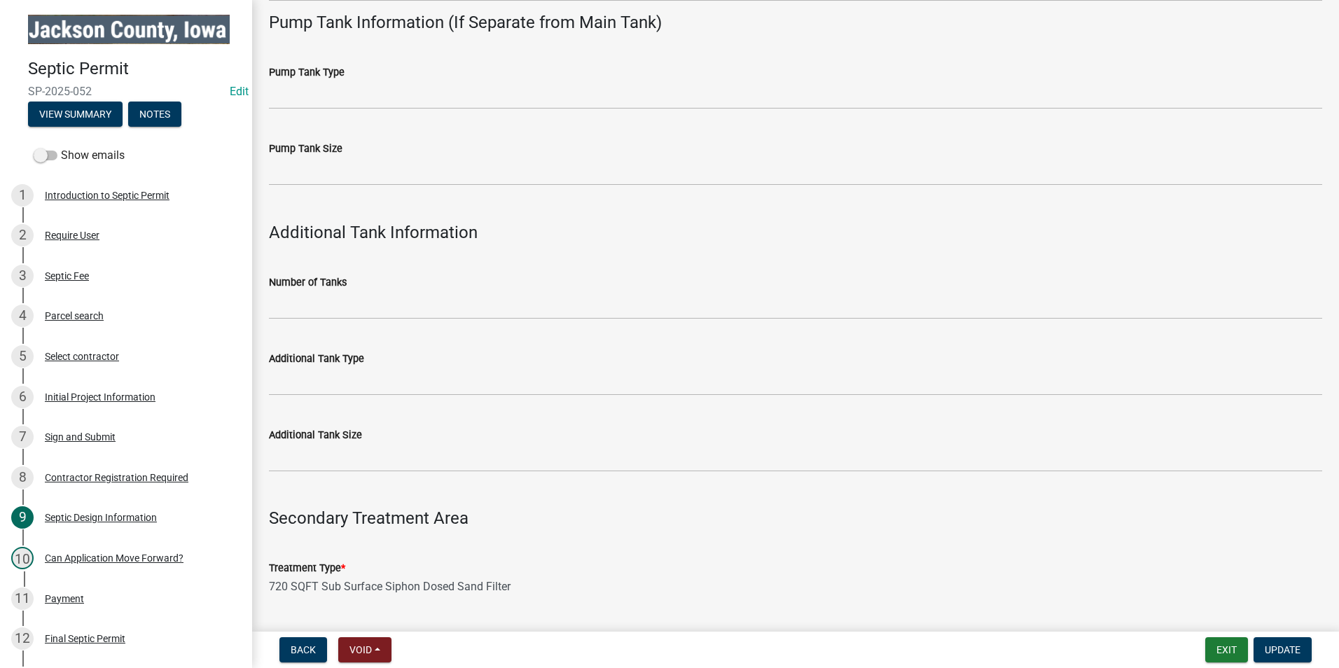
scroll to position [1471, 0]
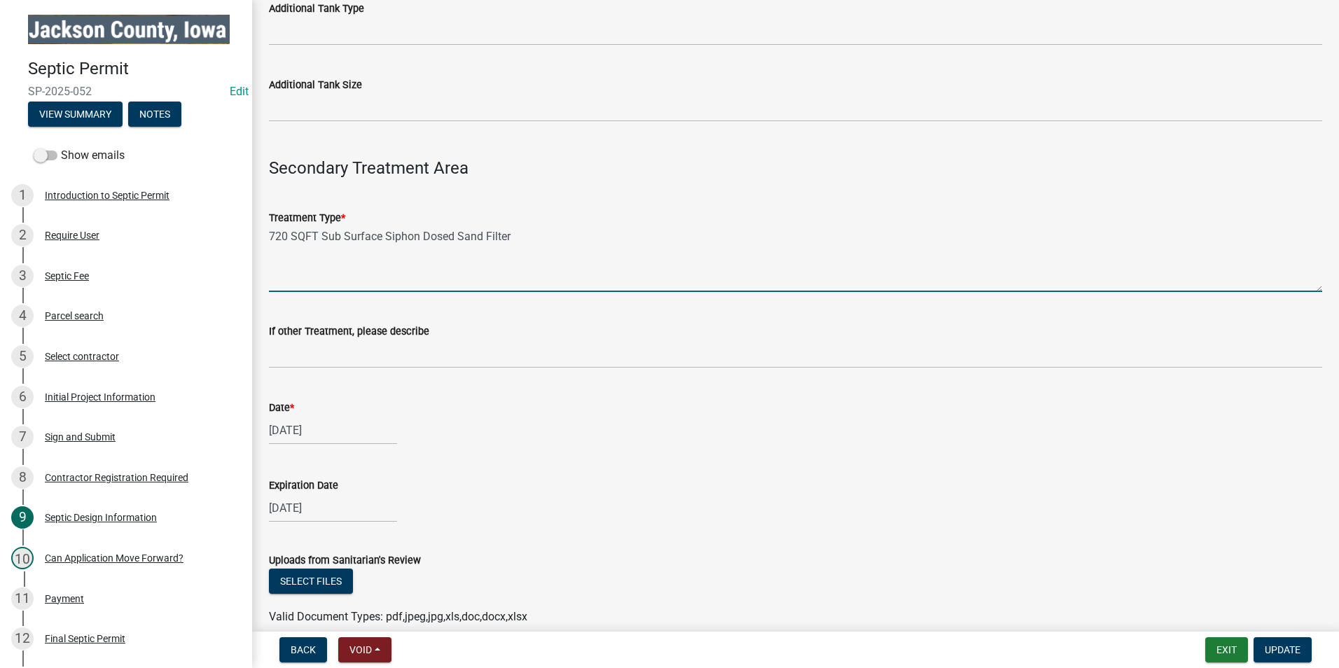
drag, startPoint x: 530, startPoint y: 238, endPoint x: 260, endPoint y: 216, distance: 270.6
click at [260, 216] on div "Treatment Type * 720 SQFT Sub Surface Siphon Dosed Sand Filter" at bounding box center [795, 241] width 1075 height 102
click at [270, 236] on textarea "500 Feet of 3 Foot Wide and 36" Max Depth Trenches" at bounding box center [795, 259] width 1053 height 66
type textarea "Conventional Rock & PVC System: 500 Feet of 3 Foot Wide and 36" Max Depth Trenc…"
select select "5"
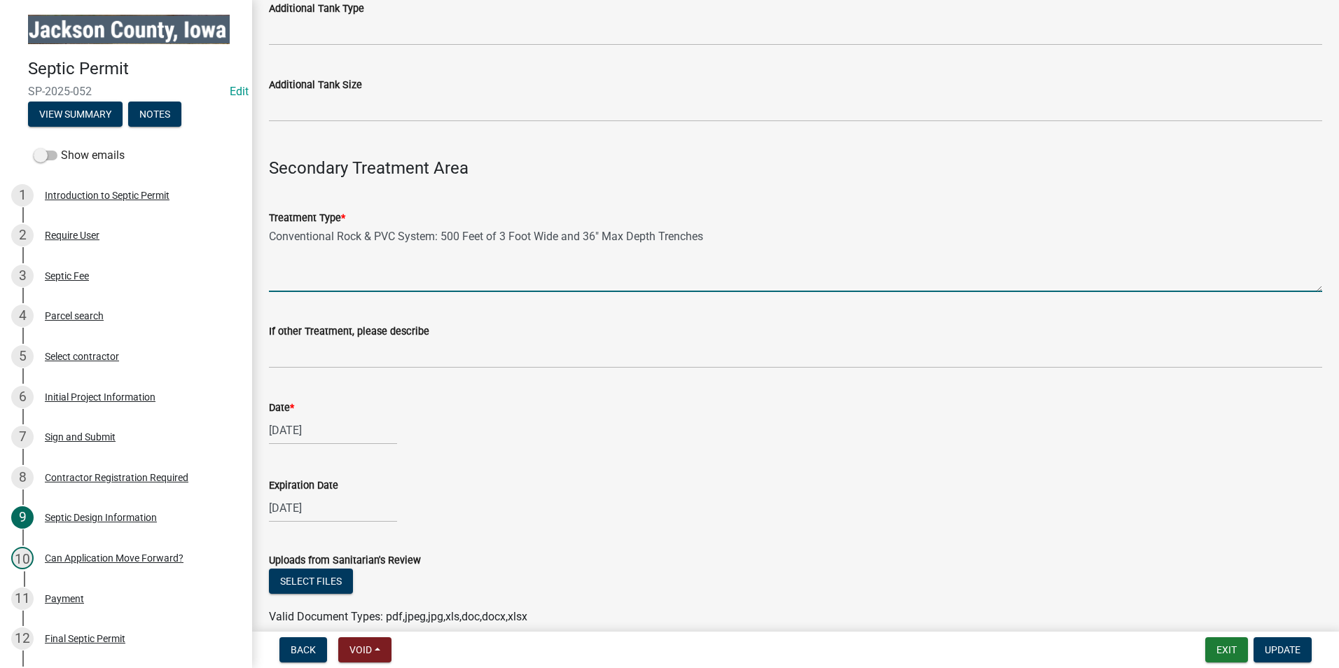
select select "2025"
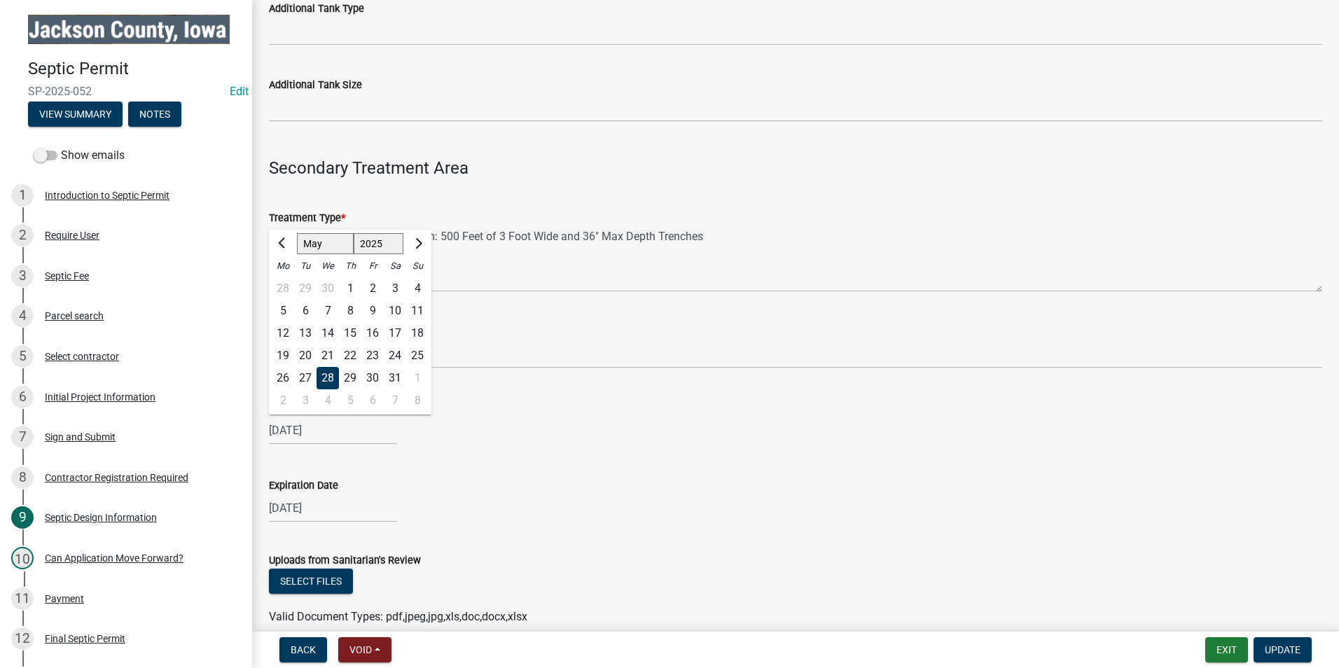
click at [343, 434] on div "[DATE] [PERSON_NAME] Apr May Jun [DATE] Aug Sep Oct Nov [DATE] 1526 1527 1528 1…" at bounding box center [333, 430] width 128 height 29
click at [591, 433] on div "[DATE] [PERSON_NAME] Apr May Jun [DATE] Aug Sep Oct Nov [DATE] 1526 1527 1528 1…" at bounding box center [795, 430] width 1053 height 29
click at [298, 429] on div "[DATE]" at bounding box center [333, 430] width 128 height 29
select select "5"
select select "2025"
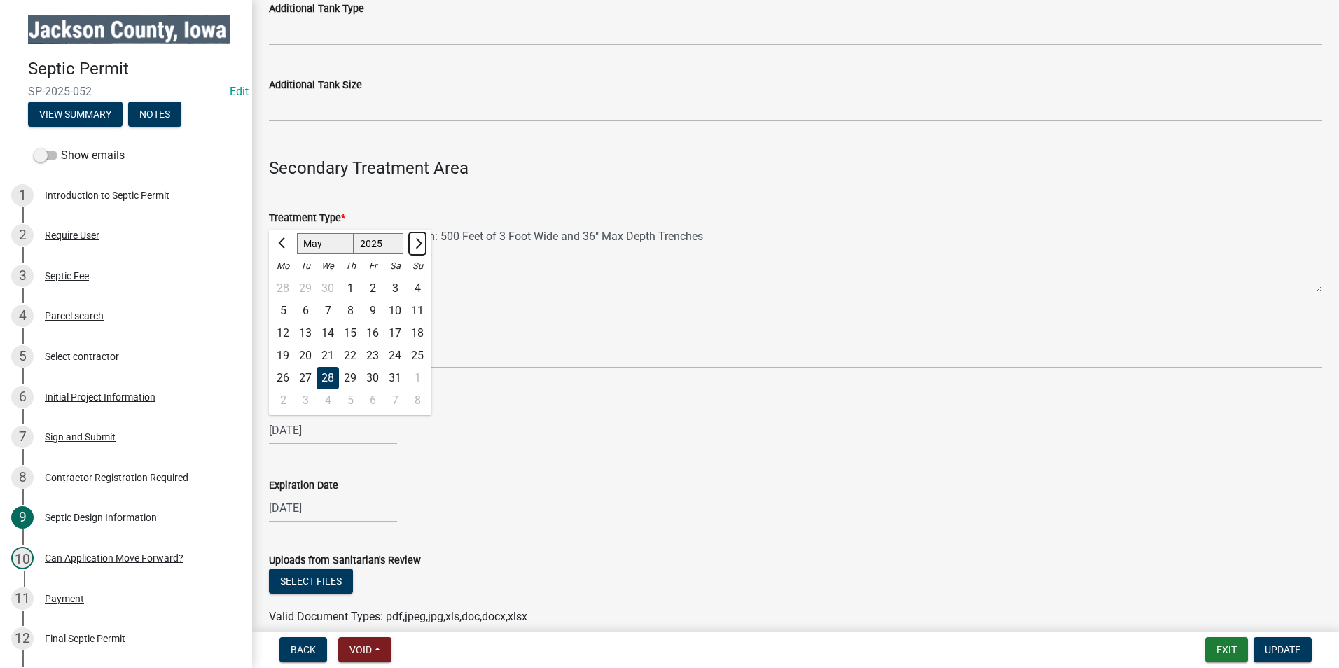
click at [416, 242] on span "Next month" at bounding box center [417, 243] width 11 height 11
click at [416, 243] on span "Next month" at bounding box center [417, 243] width 11 height 11
click at [415, 244] on span "Next month" at bounding box center [417, 243] width 11 height 11
click at [418, 246] on span "Next month" at bounding box center [417, 243] width 11 height 11
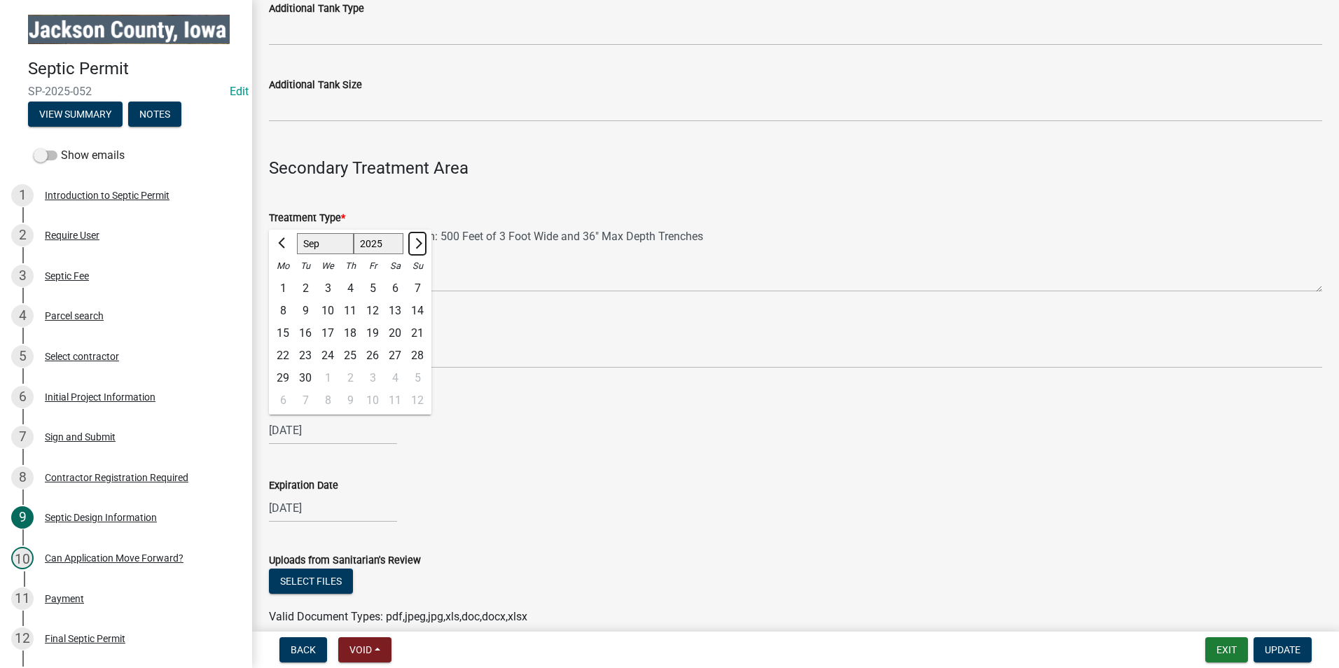
select select "10"
click at [353, 310] on div "9" at bounding box center [350, 311] width 22 height 22
type input "[DATE]"
click at [352, 505] on div "[DATE]" at bounding box center [333, 508] width 128 height 29
select select "5"
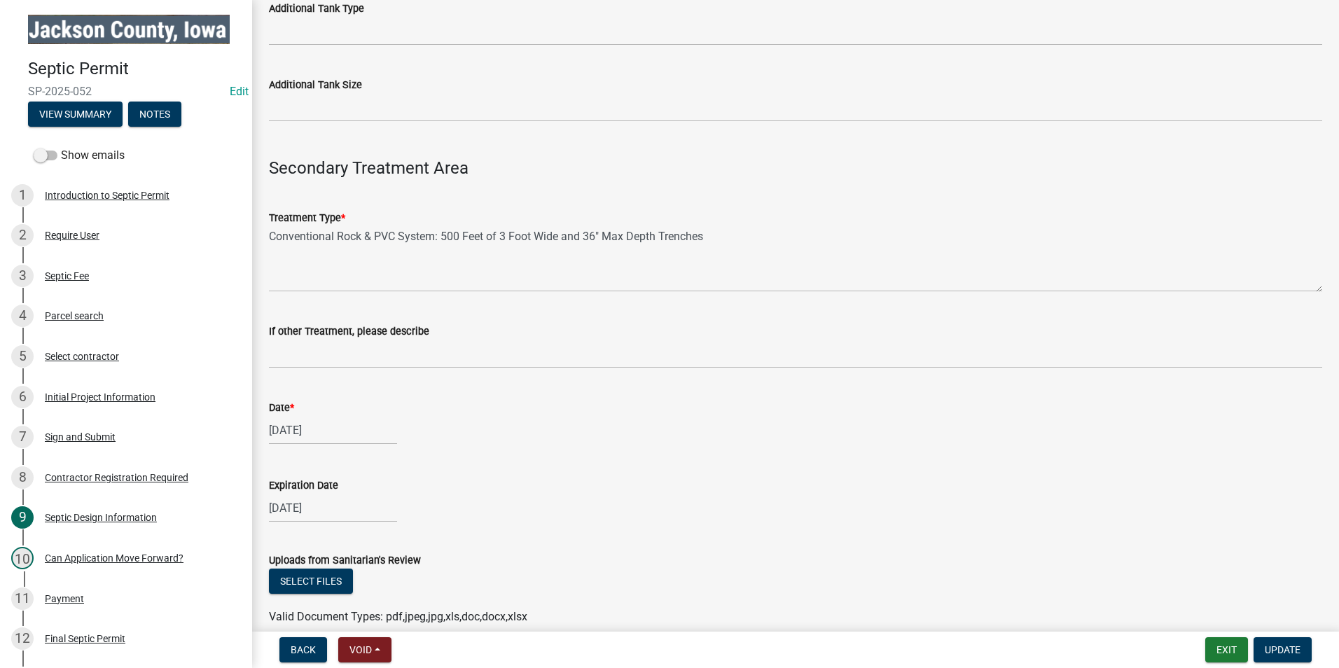
select select "2026"
click at [417, 323] on span "Next month" at bounding box center [417, 321] width 11 height 11
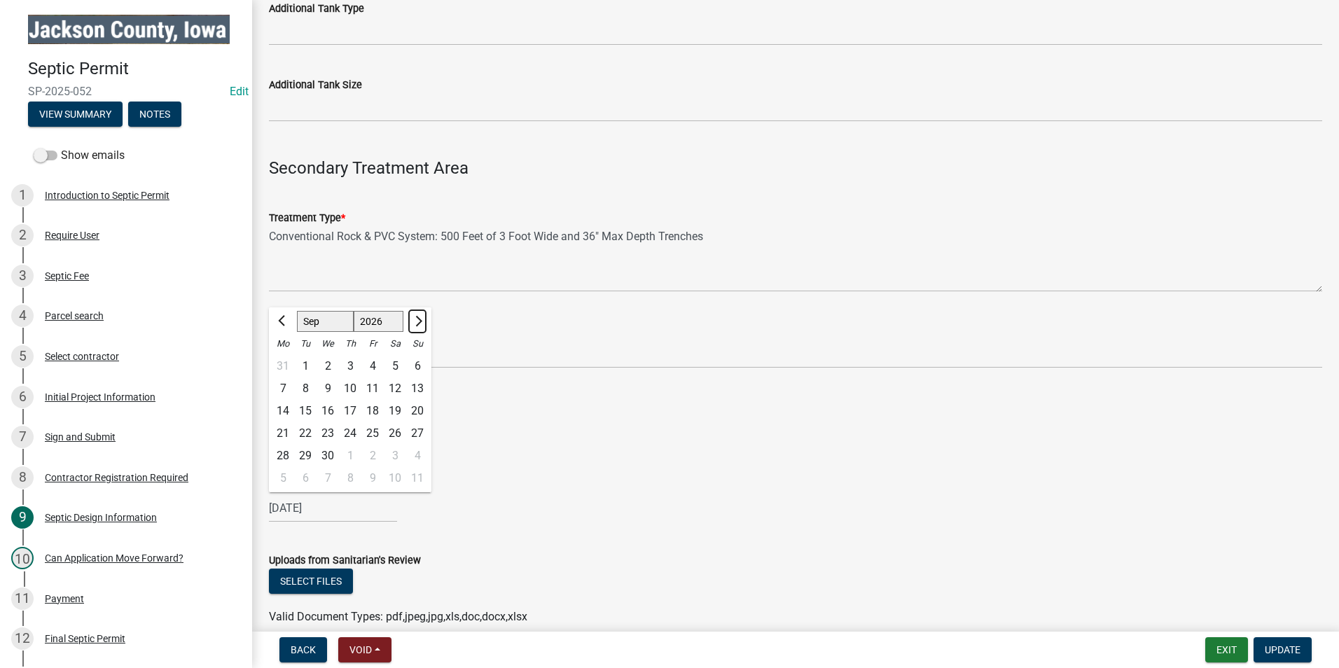
click at [417, 323] on span "Next month" at bounding box center [417, 321] width 11 height 11
select select "1"
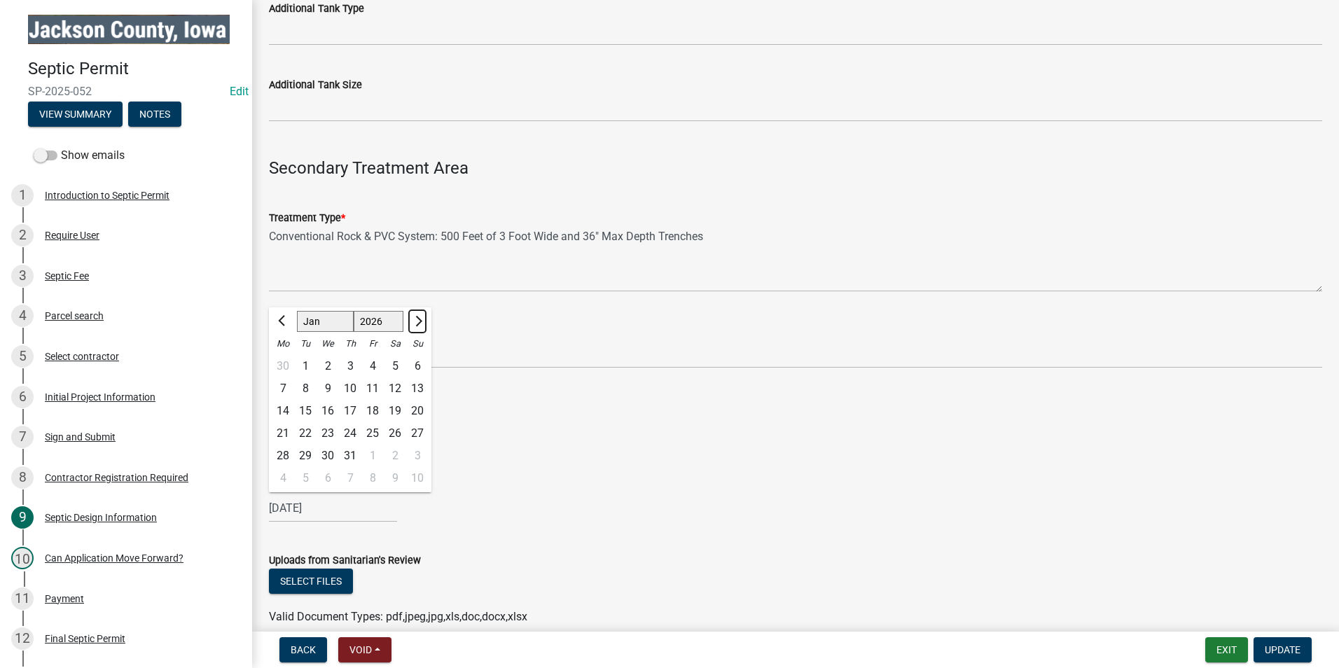
select select "2027"
click at [417, 323] on span "Next month" at bounding box center [417, 321] width 11 height 11
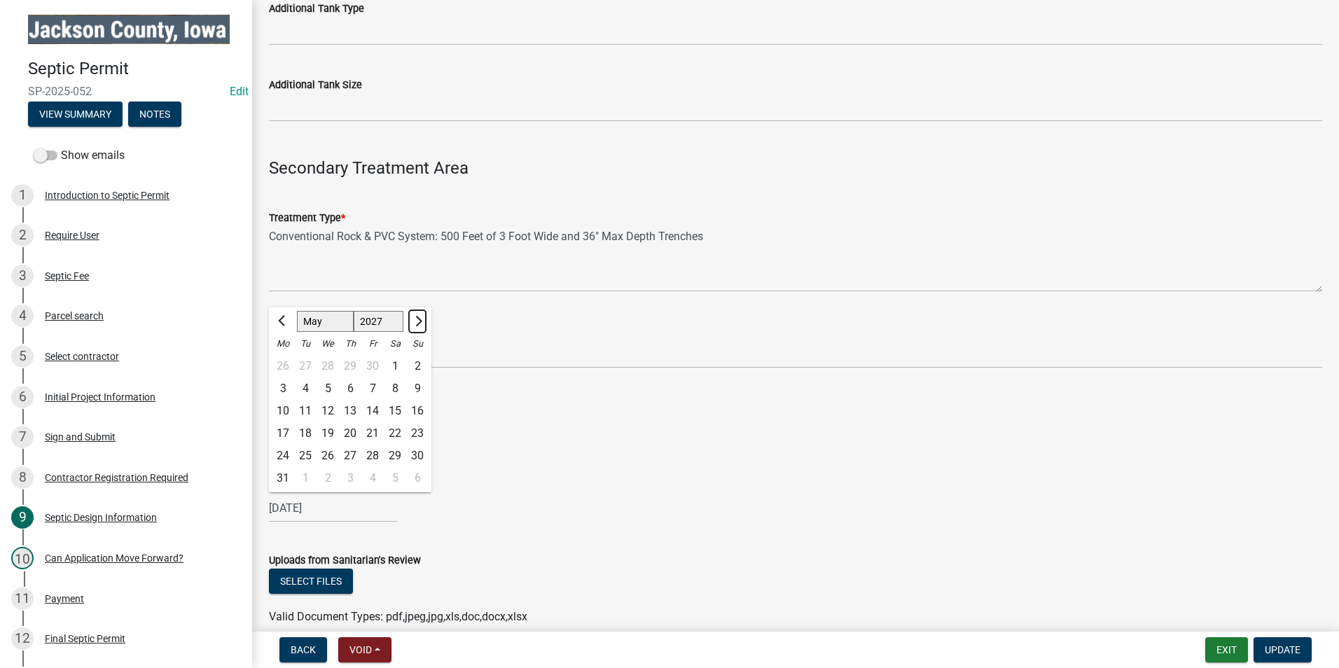
click at [417, 323] on span "Next month" at bounding box center [417, 321] width 11 height 11
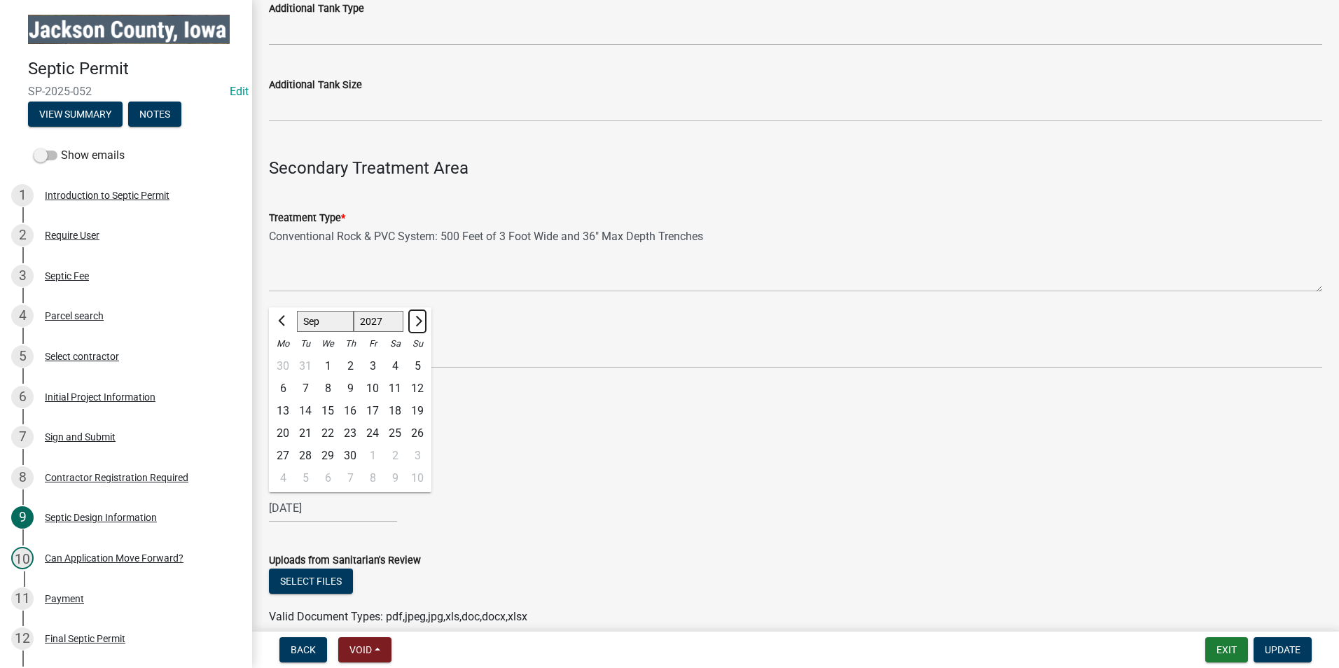
select select "10"
click at [394, 387] on div "9" at bounding box center [395, 389] width 22 height 22
type input "[DATE]"
click at [317, 511] on div "[DATE]" at bounding box center [333, 508] width 128 height 29
select select "10"
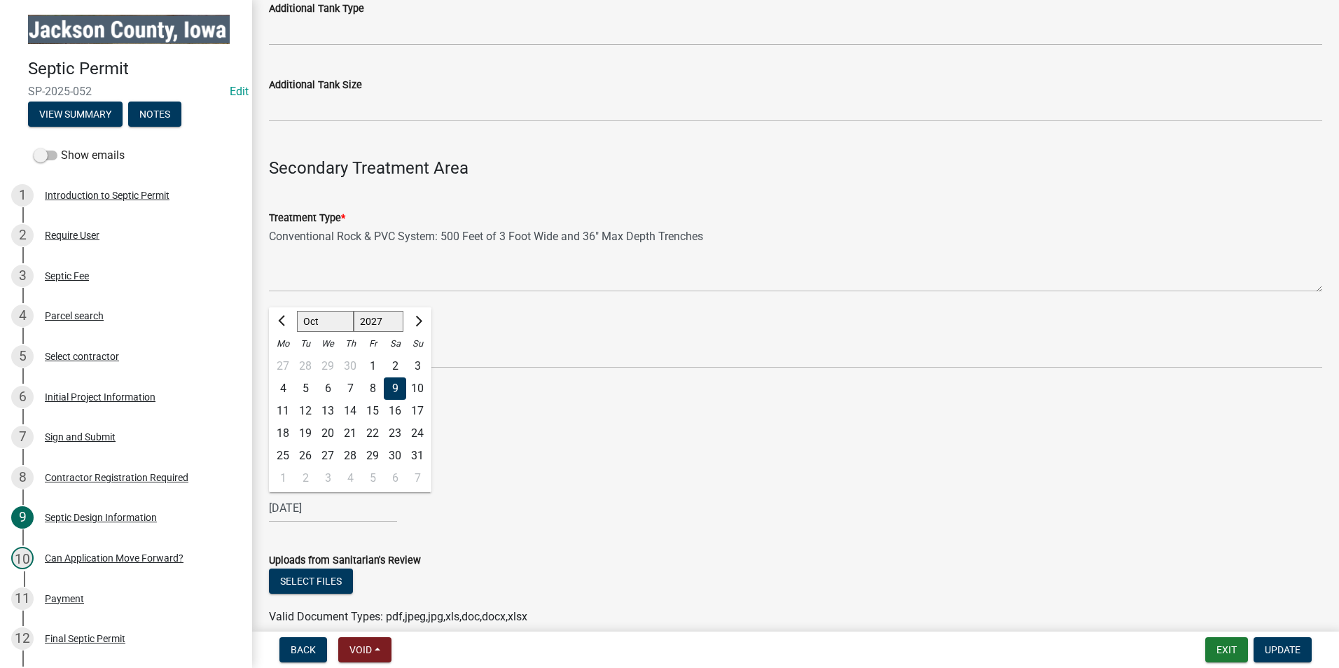
click at [378, 320] on select "1527 1528 1529 1530 1531 1532 1533 1534 1535 1536 1537 1538 1539 1540 1541 1542…" at bounding box center [379, 321] width 50 height 21
select select "2026"
click at [354, 311] on select "1527 1528 1529 1530 1531 1532 1533 1534 1535 1536 1537 1538 1539 1540 1541 1542…" at bounding box center [379, 321] width 50 height 21
click at [368, 392] on div "9" at bounding box center [372, 389] width 22 height 22
type input "[DATE]"
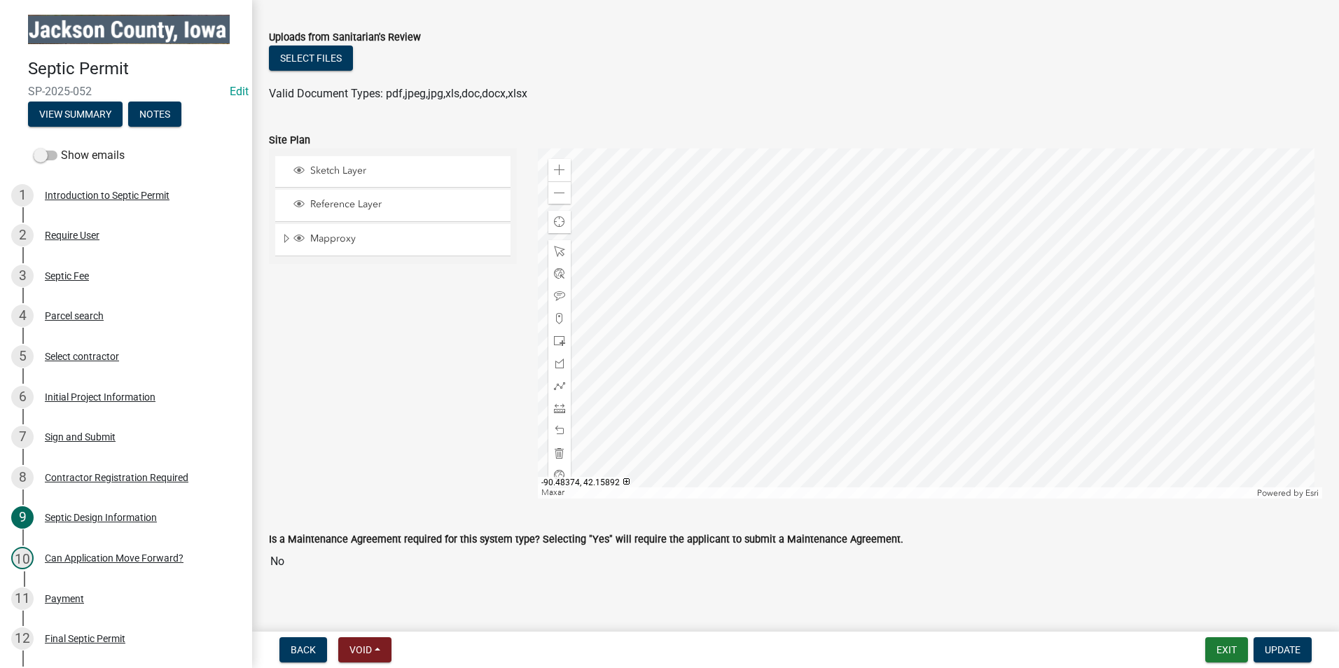
scroll to position [2010, 0]
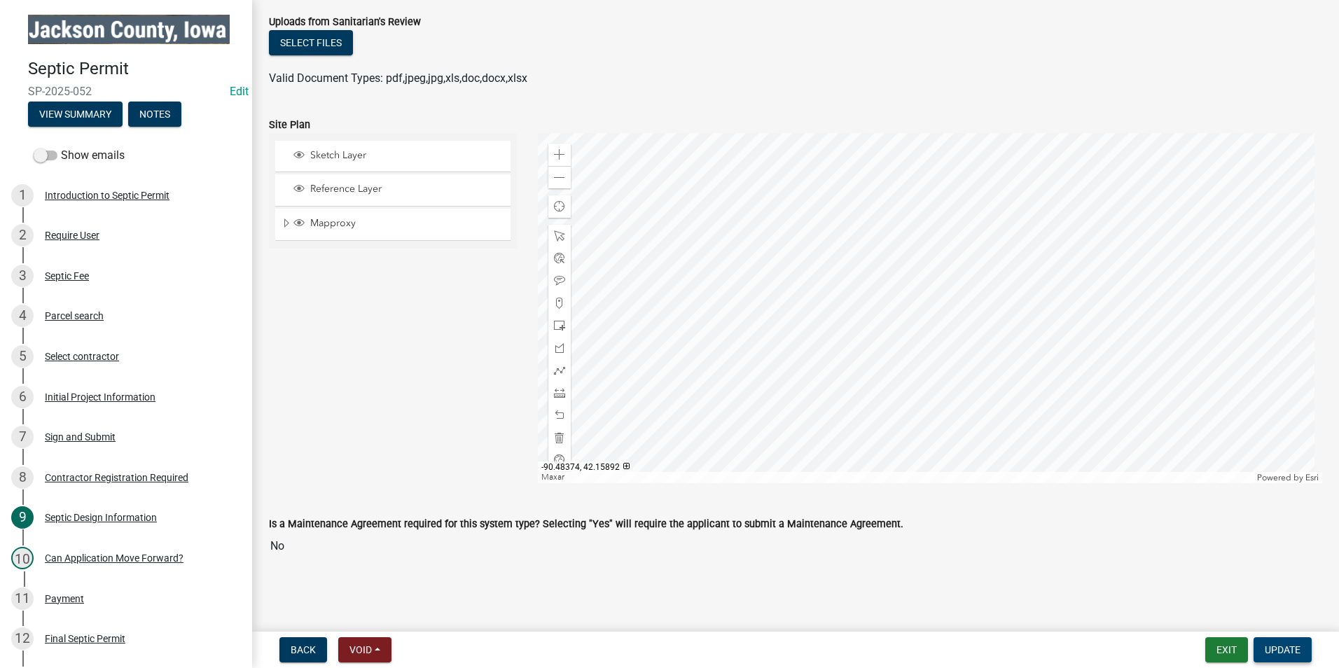
click at [1285, 654] on span "Update" at bounding box center [1283, 649] width 36 height 11
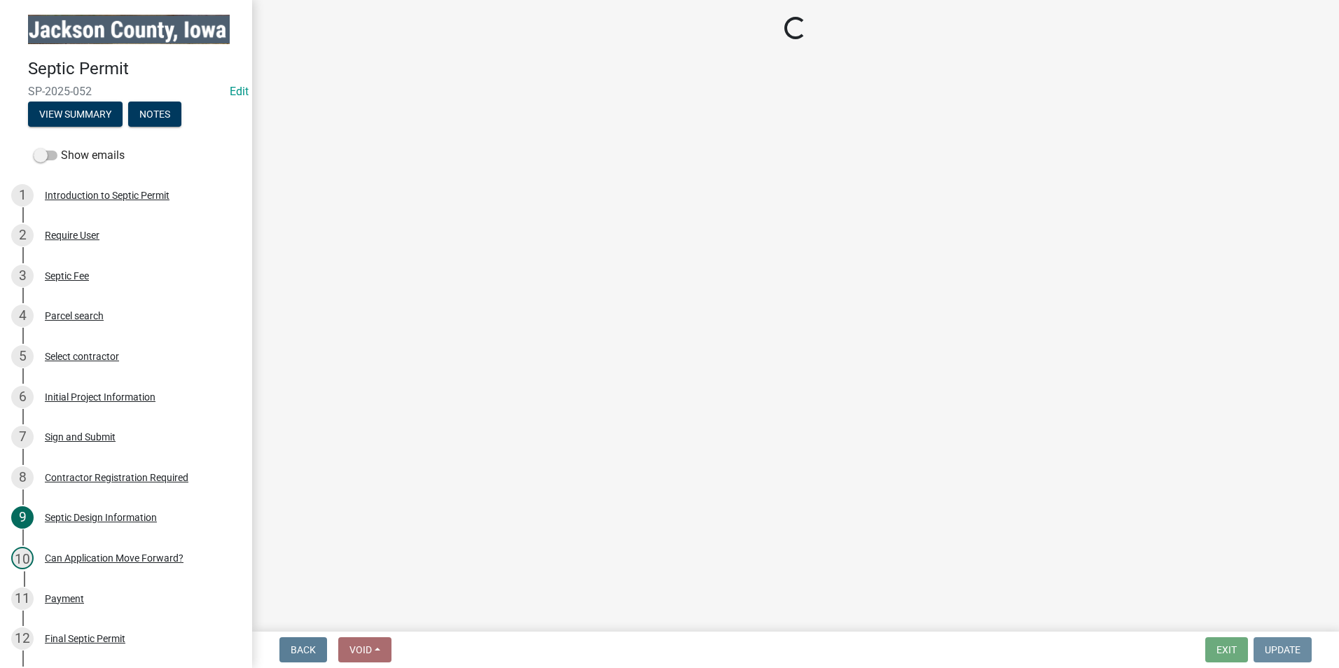
scroll to position [0, 0]
select select "8b01e099-4a24-4825-befa-1c944ae133b5"
select select "a3873a1b-6e26-41c8-b1e9-189df5d0ae8c"
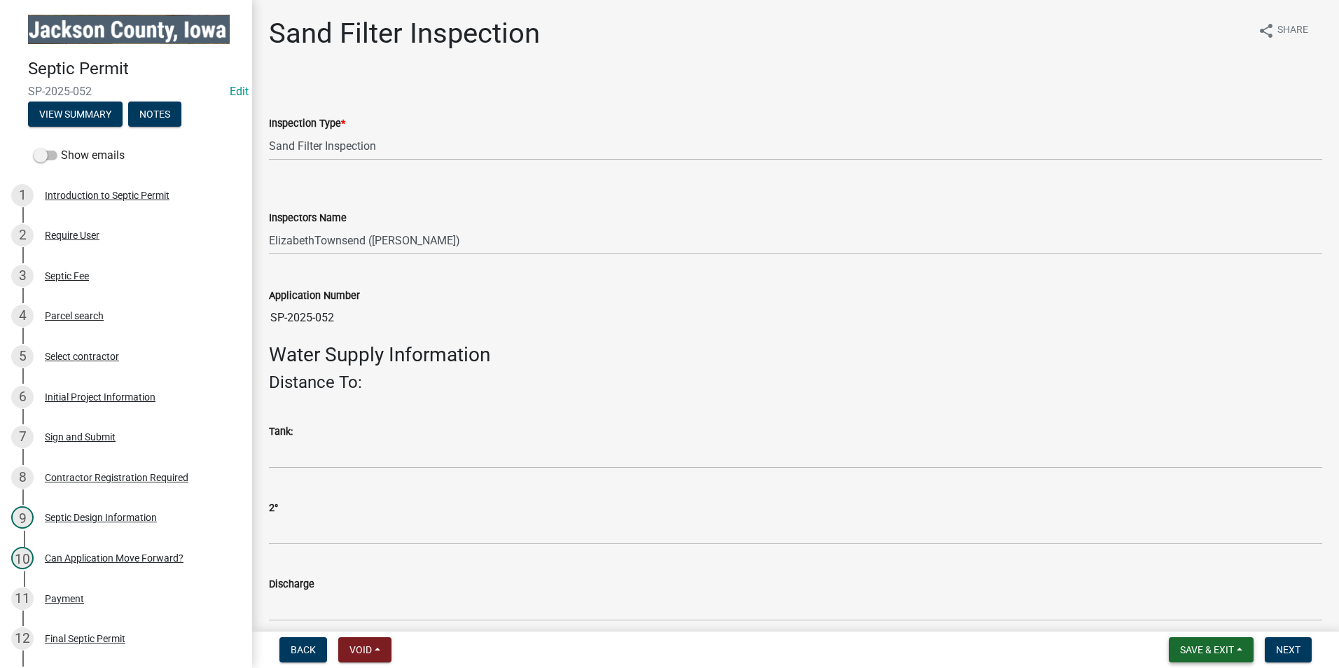
click at [1196, 647] on span "Save & Exit" at bounding box center [1207, 649] width 54 height 11
click at [1211, 611] on button "Save & Exit" at bounding box center [1198, 614] width 112 height 34
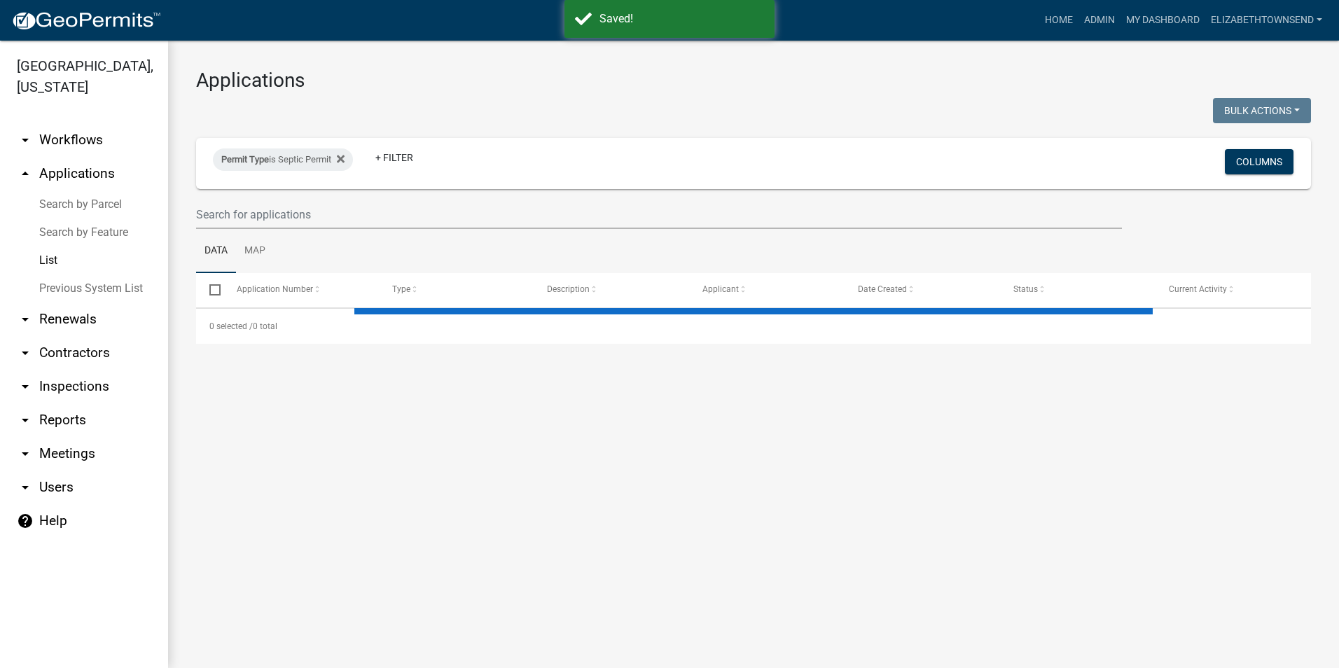
select select "3: 100"
